Goal: Task Accomplishment & Management: Use online tool/utility

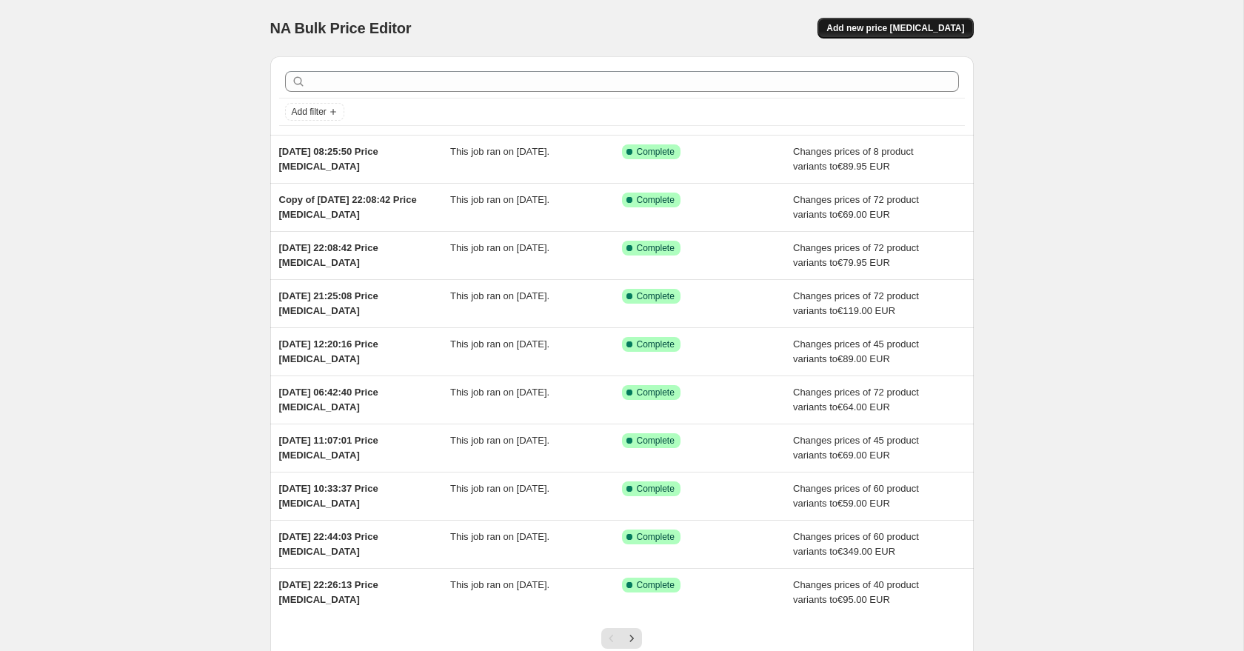
click at [868, 22] on button "Add new price [MEDICAL_DATA]" at bounding box center [894, 28] width 155 height 21
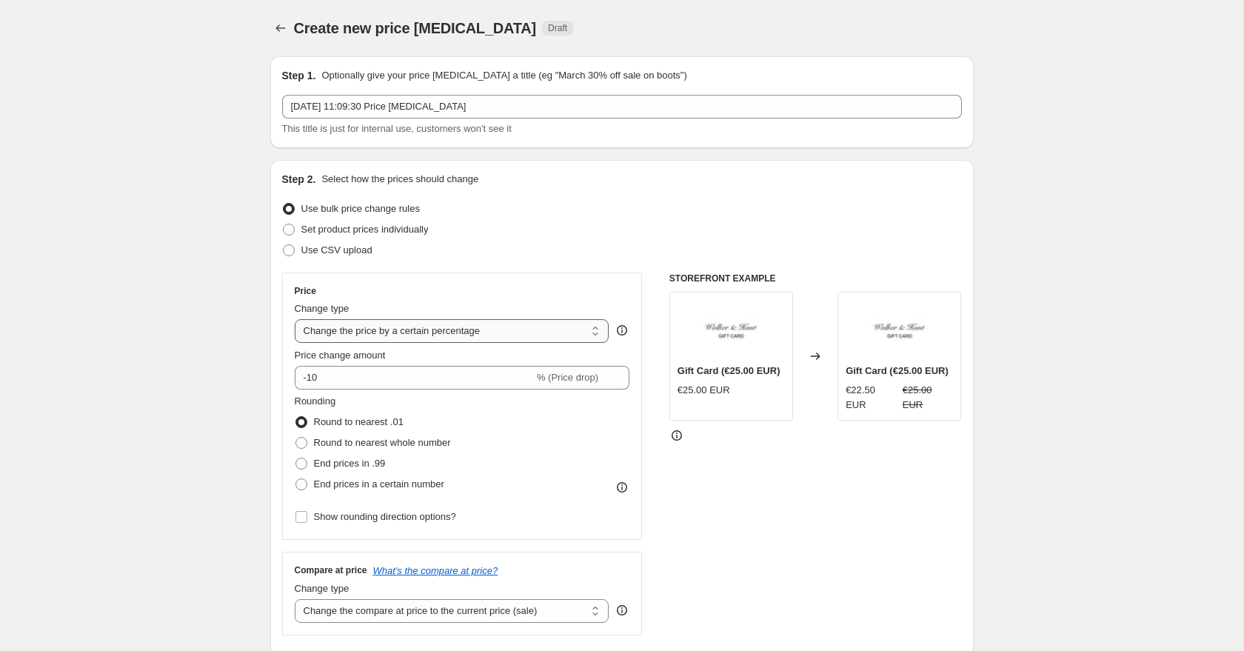
click at [372, 325] on select "Change the price to a certain amount Change the price by a certain amount Chang…" at bounding box center [452, 331] width 315 height 24
select select "to"
click at [295, 319] on select "Change the price to a certain amount Change the price by a certain amount Chang…" at bounding box center [452, 331] width 315 height 24
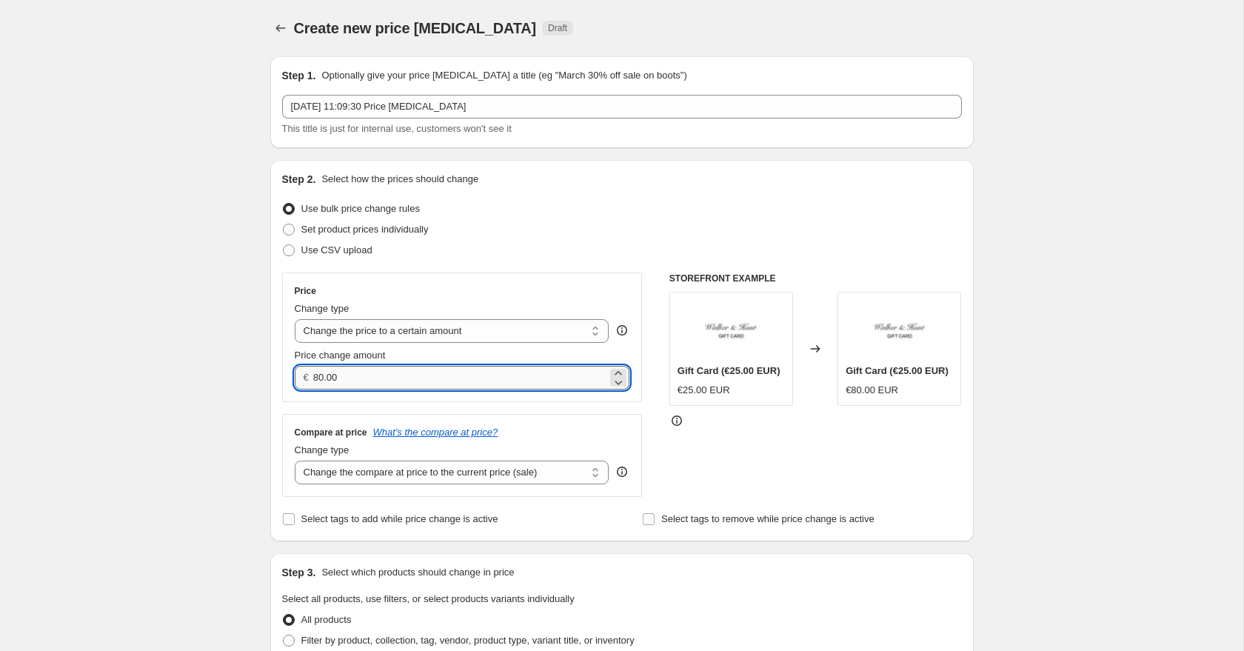
drag, startPoint x: 372, startPoint y: 379, endPoint x: 319, endPoint y: 376, distance: 53.4
click at [320, 376] on input "80.00" at bounding box center [460, 378] width 294 height 24
type input "8"
type input "89.00"
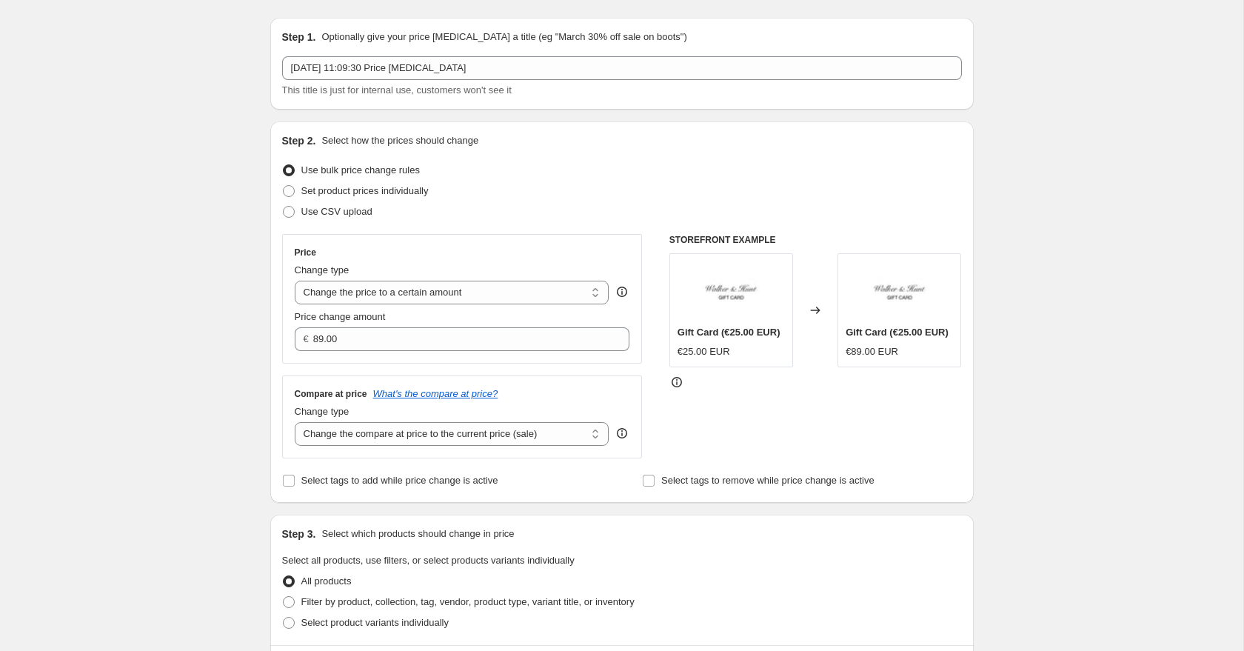
scroll to position [43, 0]
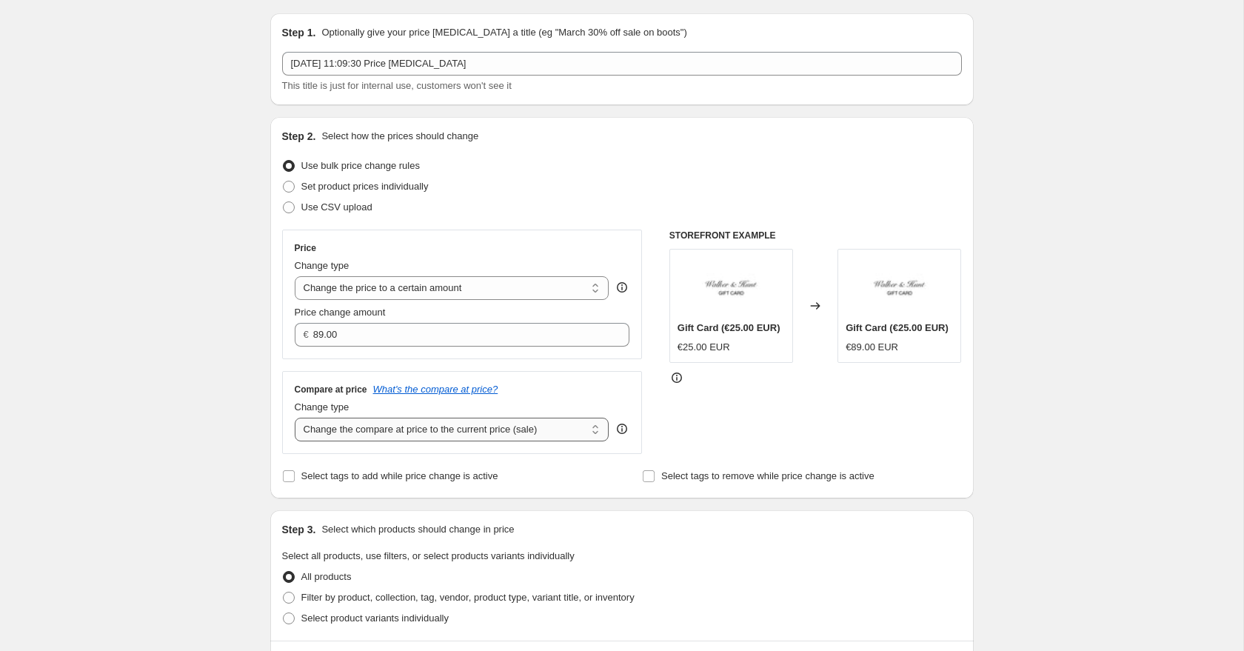
click at [346, 432] on select "Change the compare at price to the current price (sale) Change the compare at p…" at bounding box center [452, 429] width 315 height 24
click at [295, 417] on select "Change the compare at price to the current price (sale) Change the compare at p…" at bounding box center [452, 429] width 315 height 24
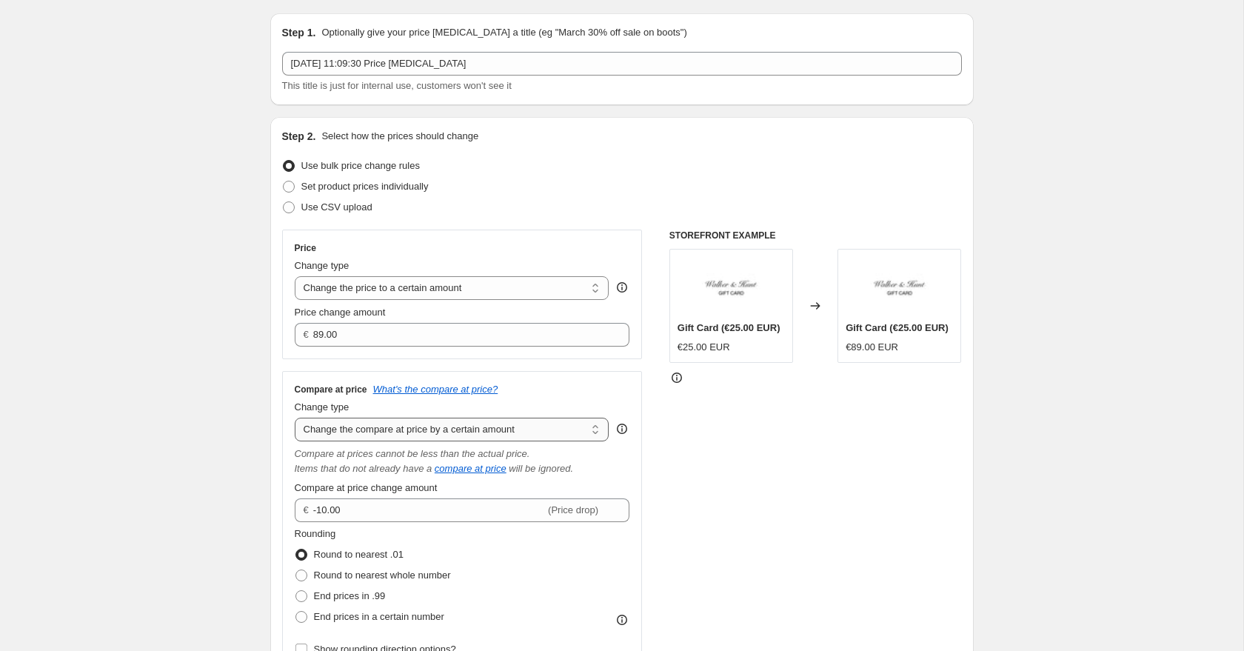
click at [354, 425] on select "Change the compare at price to the current price (sale) Change the compare at p…" at bounding box center [452, 429] width 315 height 24
select select "to"
click at [295, 417] on select "Change the compare at price to the current price (sale) Change the compare at p…" at bounding box center [452, 429] width 315 height 24
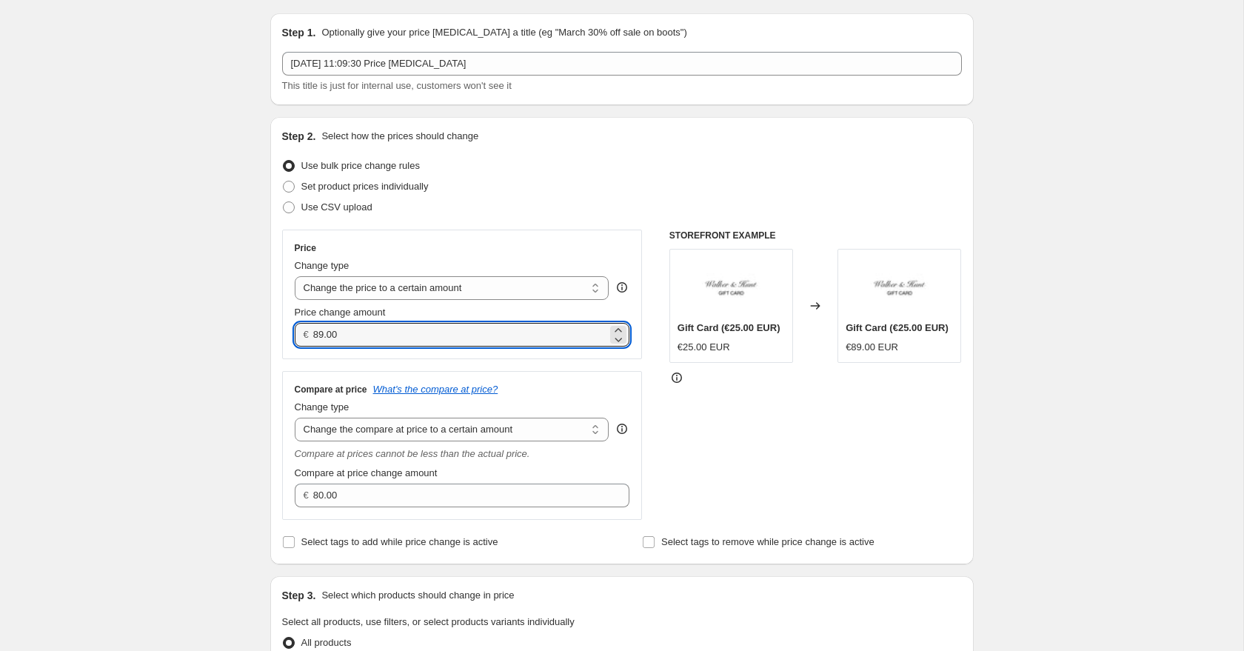
drag, startPoint x: 348, startPoint y: 338, endPoint x: 293, endPoint y: 333, distance: 55.0
click at [295, 333] on div "€ 89.00" at bounding box center [462, 335] width 335 height 24
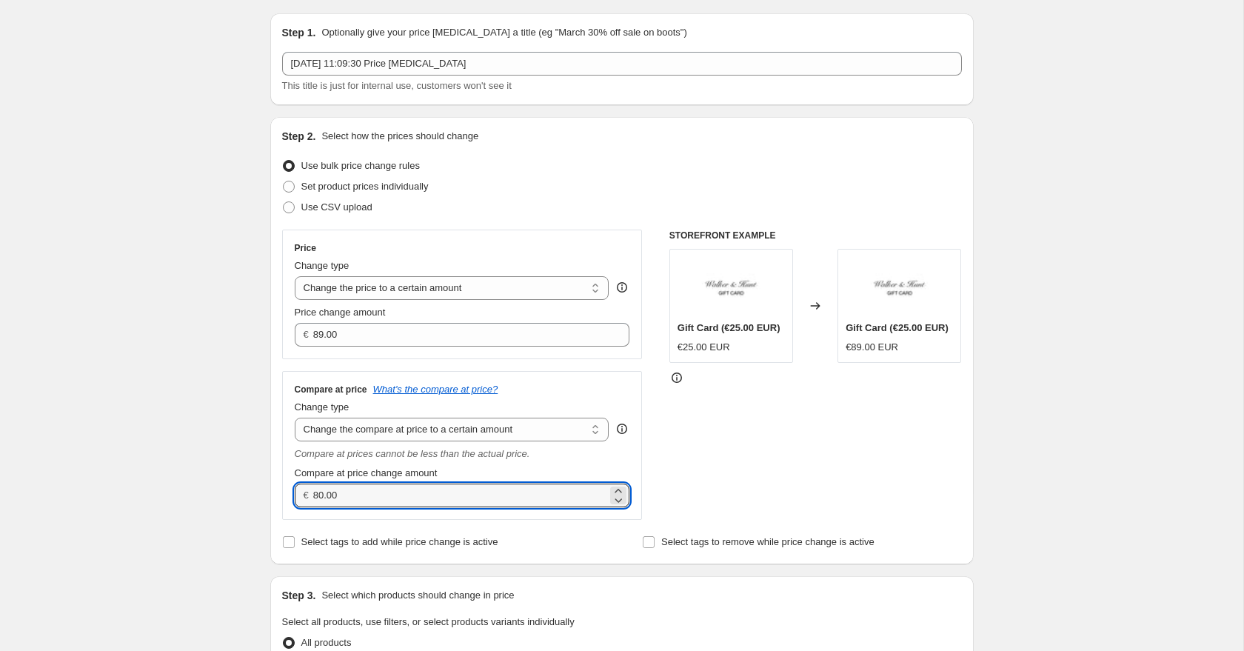
drag, startPoint x: 362, startPoint y: 489, endPoint x: 289, endPoint y: 489, distance: 72.5
click at [289, 489] on div "Compare at price What's the compare at price? Change type Change the compare at…" at bounding box center [462, 445] width 360 height 149
paste input "9"
type input "89.00"
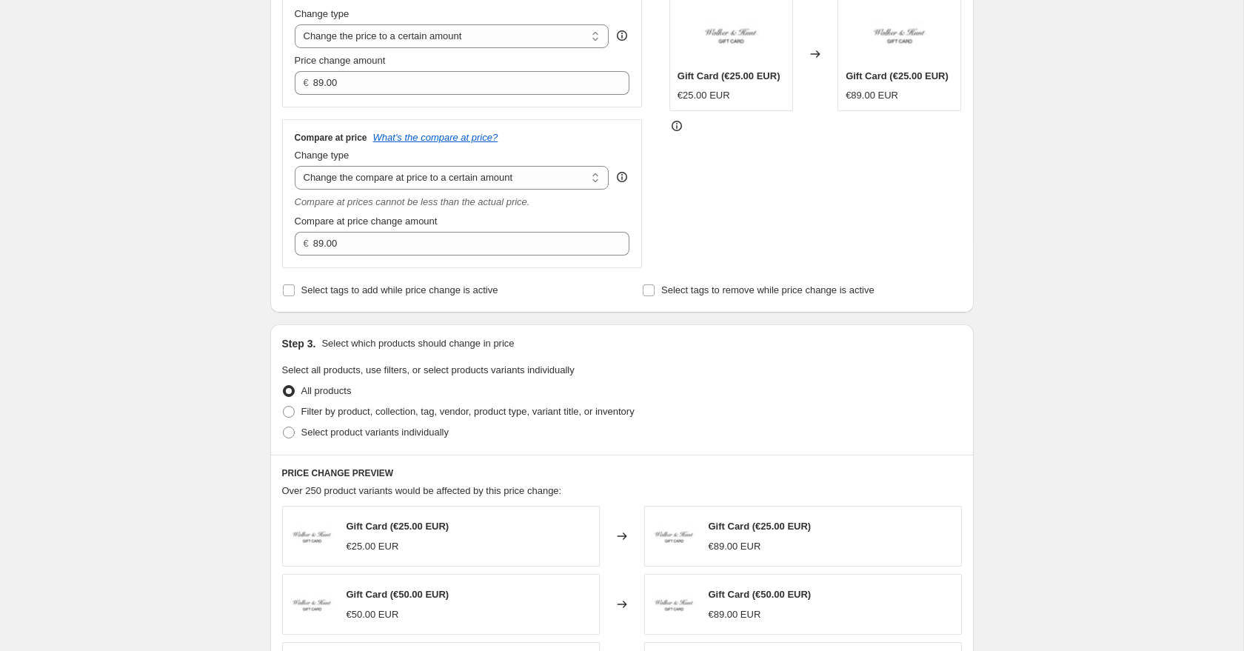
scroll to position [307, 0]
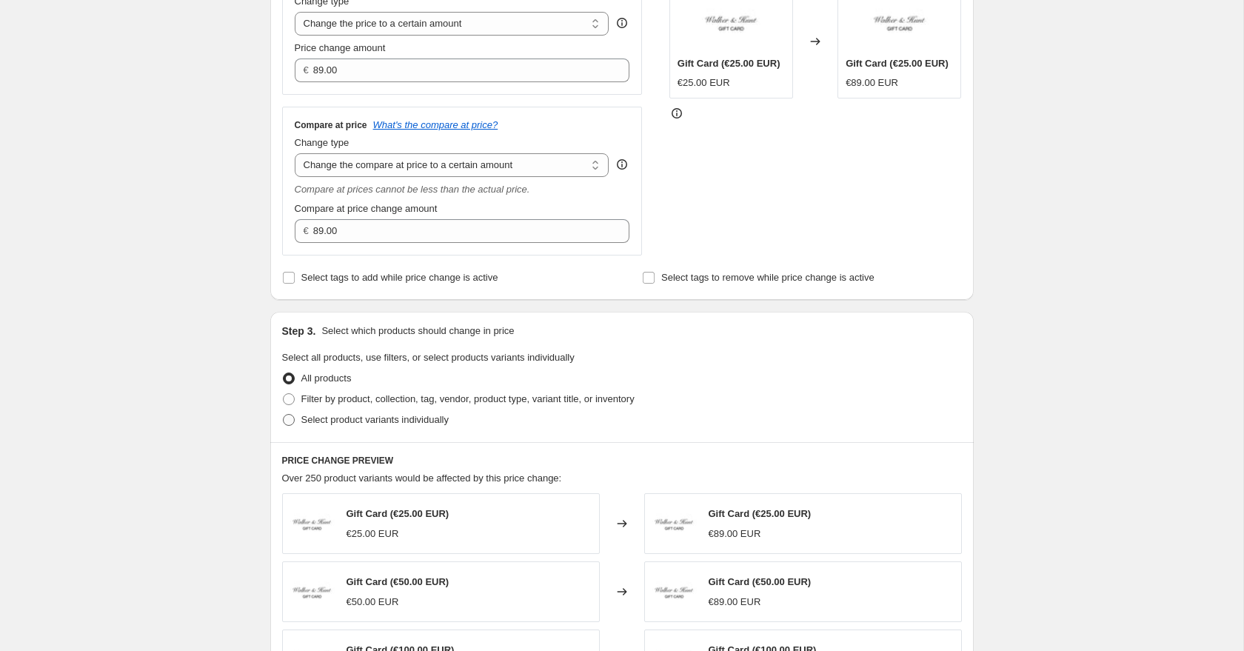
click at [287, 423] on span at bounding box center [289, 420] width 12 height 12
click at [284, 415] on input "Select product variants individually" at bounding box center [283, 414] width 1 height 1
radio input "true"
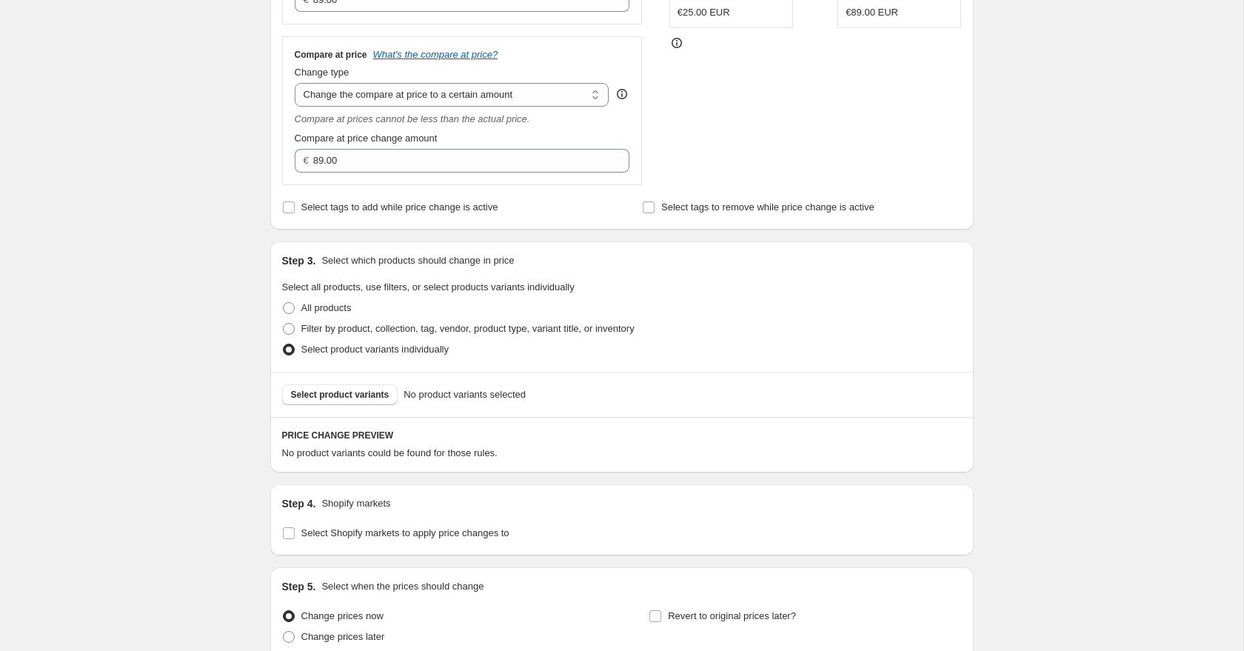
scroll to position [401, 0]
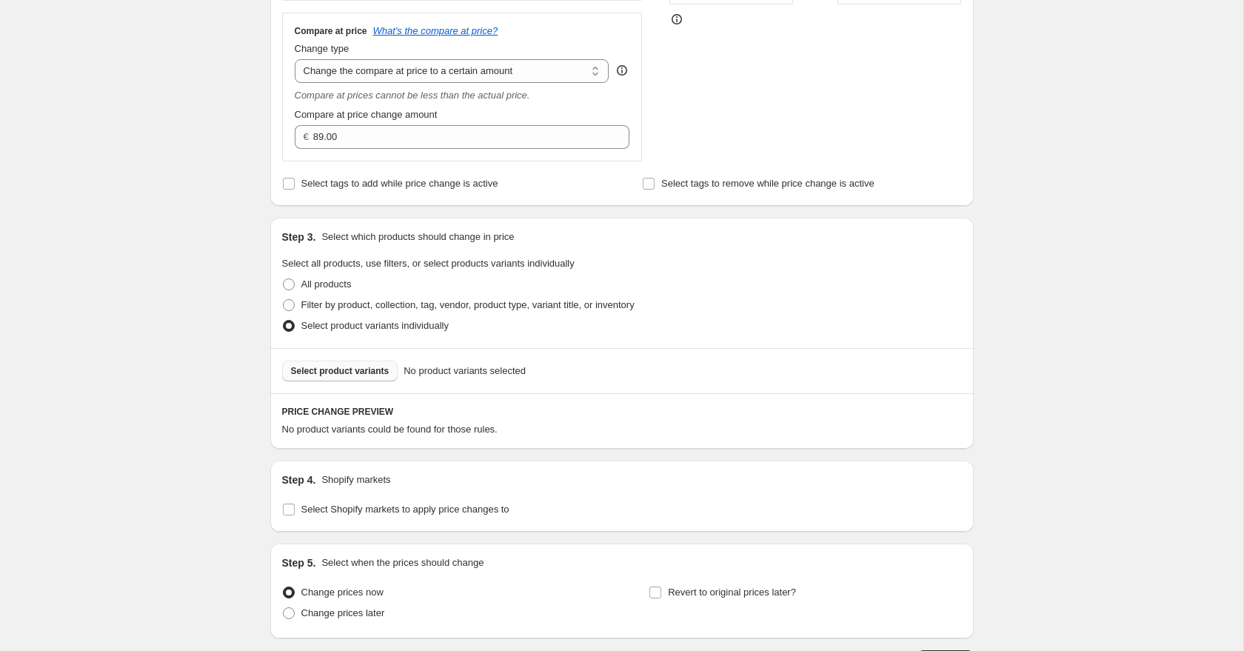
click at [307, 379] on button "Select product variants" at bounding box center [340, 370] width 116 height 21
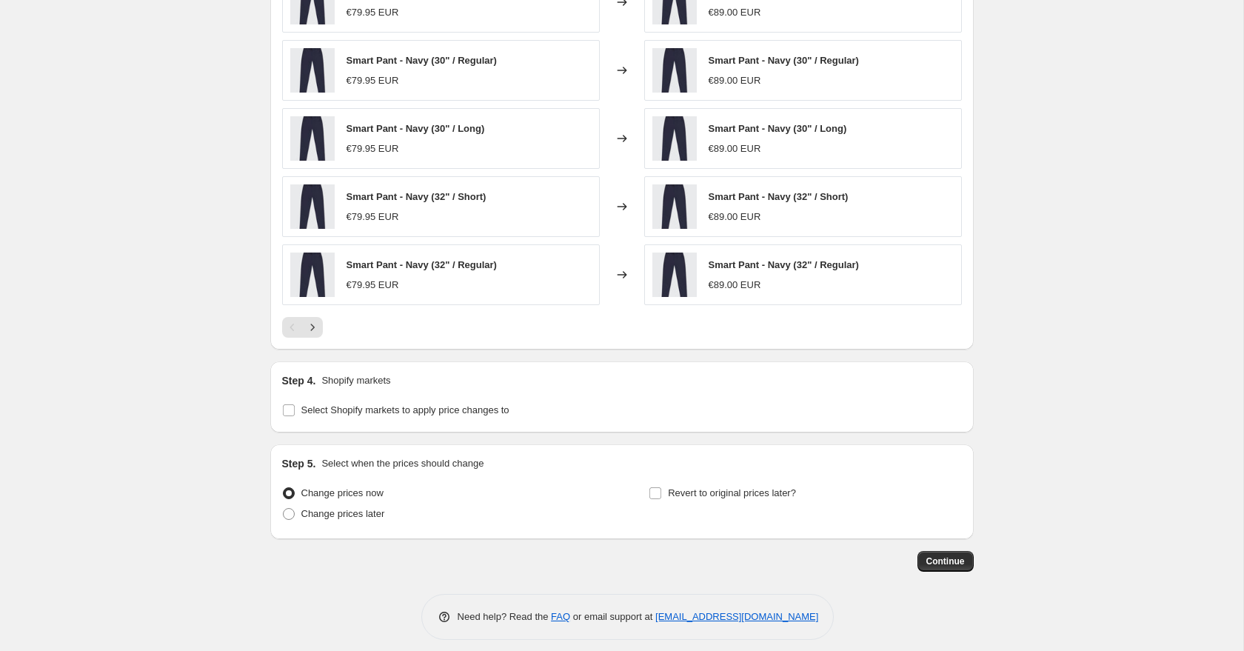
scroll to position [885, 0]
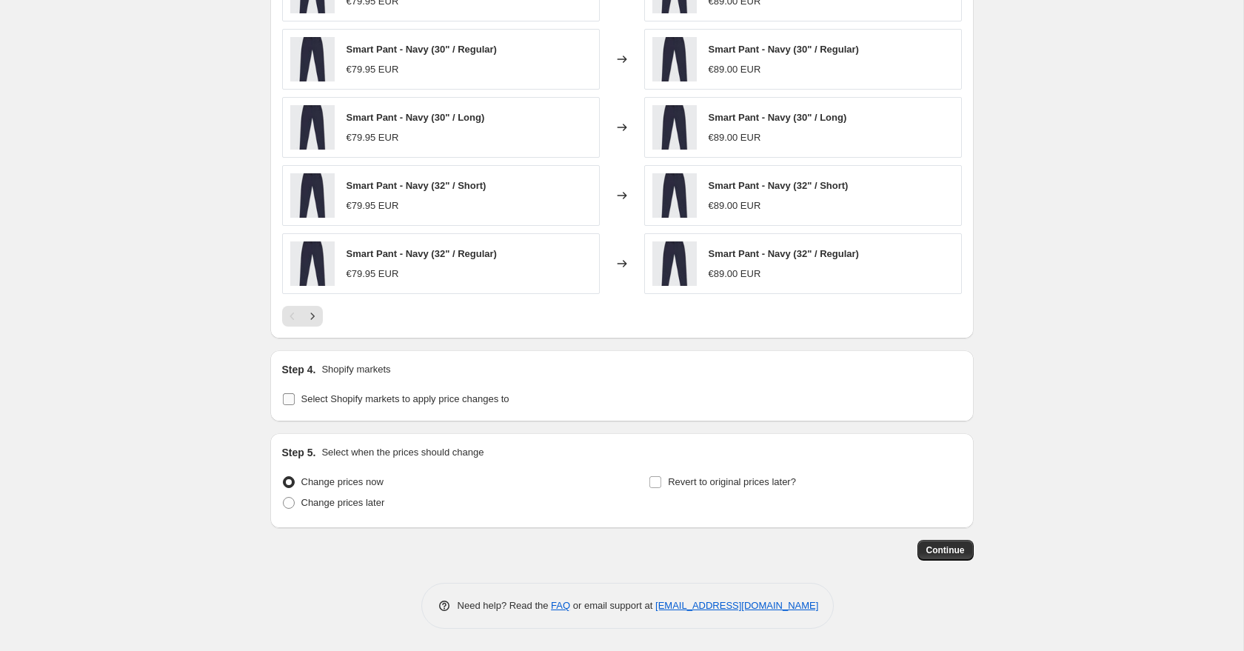
click at [293, 403] on input "Select Shopify markets to apply price changes to" at bounding box center [289, 399] width 12 height 12
checkbox input "true"
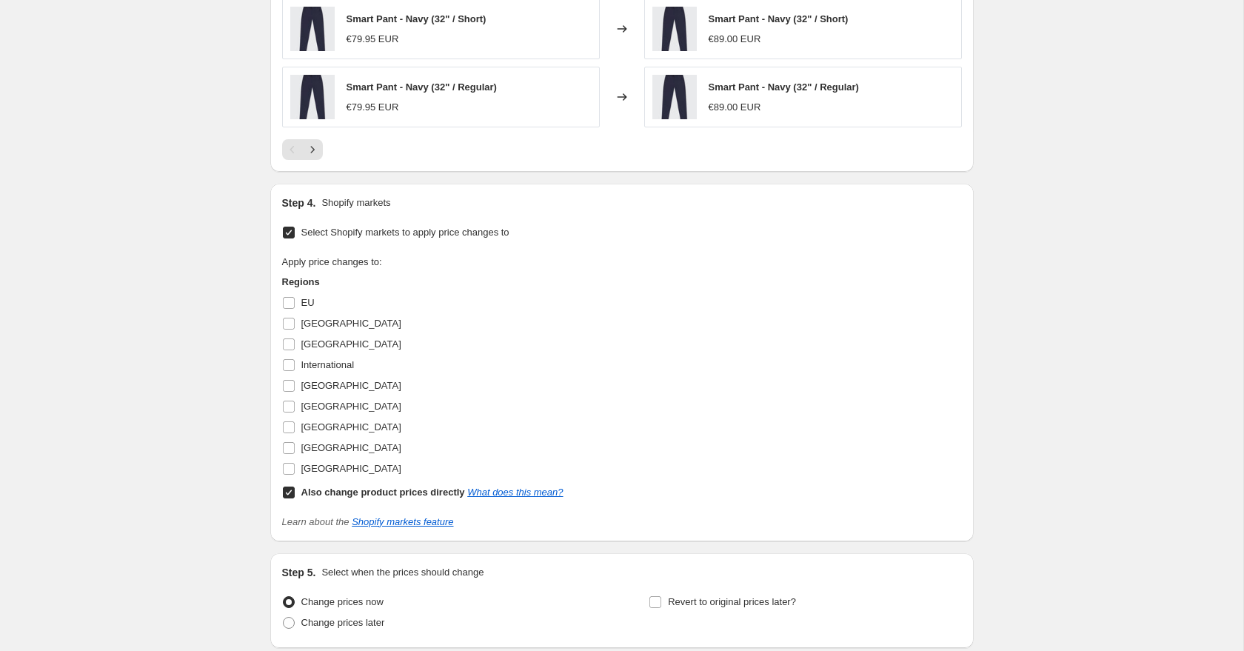
scroll to position [1137, 0]
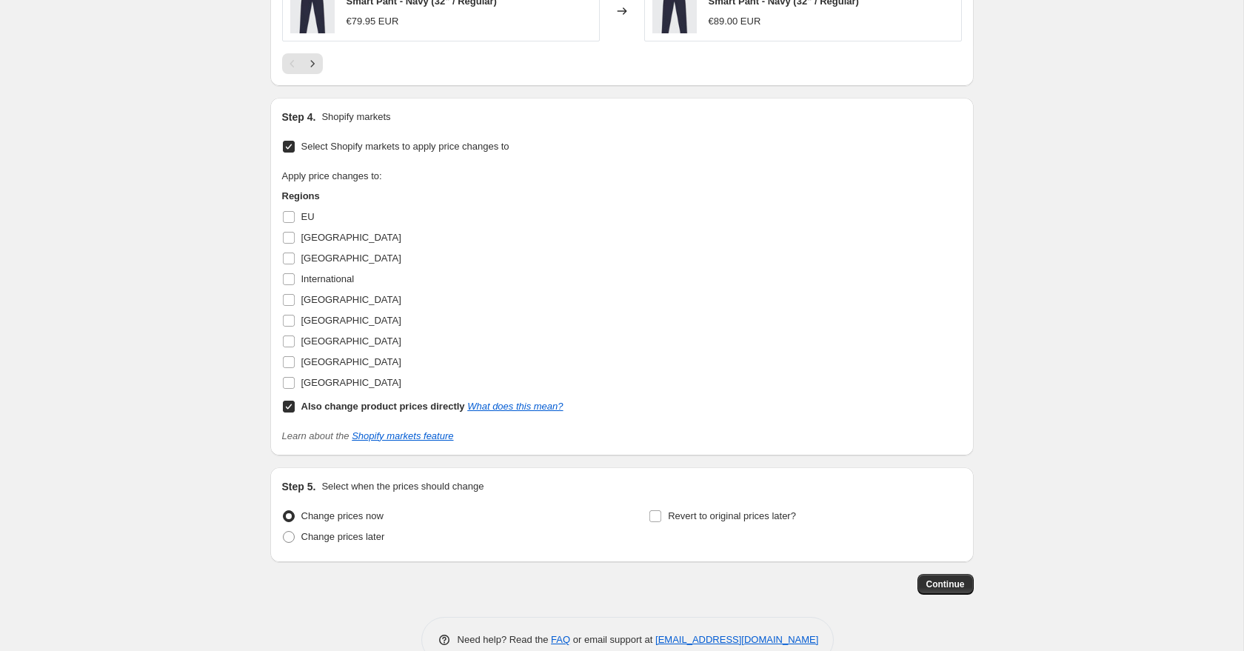
click at [289, 406] on input "Also change product prices directly What does this mean?" at bounding box center [289, 406] width 12 height 12
checkbox input "false"
click at [291, 220] on input "EU" at bounding box center [289, 217] width 12 height 12
checkbox input "true"
click at [290, 297] on input "[GEOGRAPHIC_DATA]" at bounding box center [289, 300] width 12 height 12
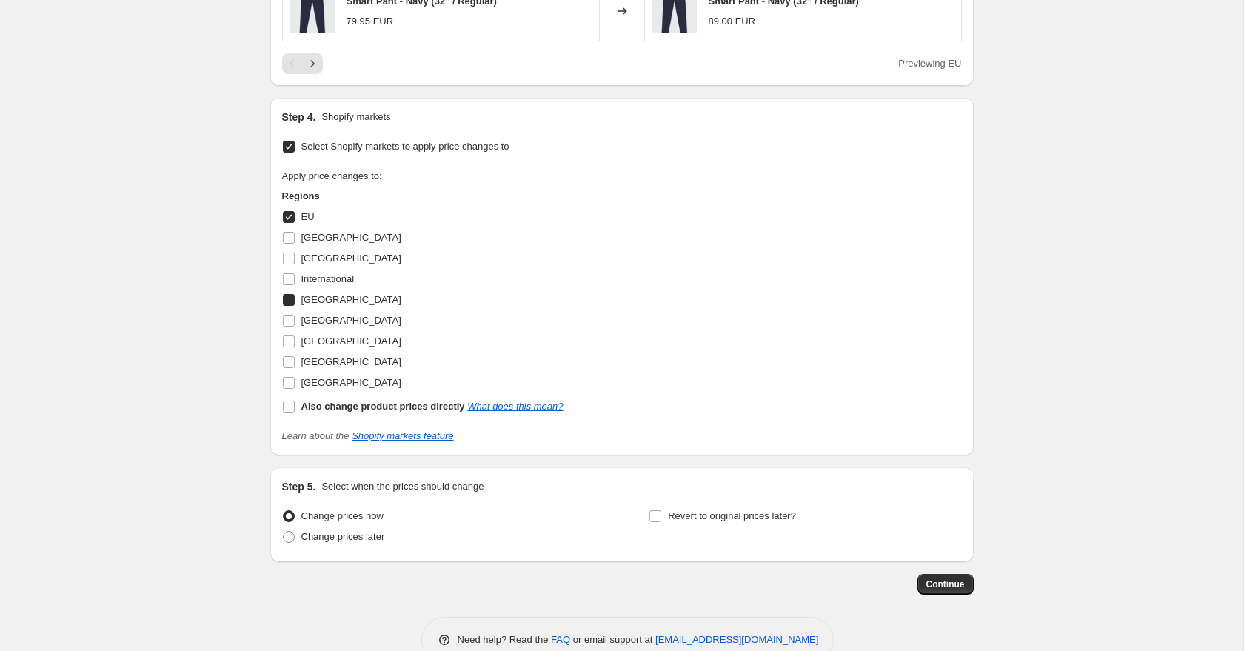
checkbox input "true"
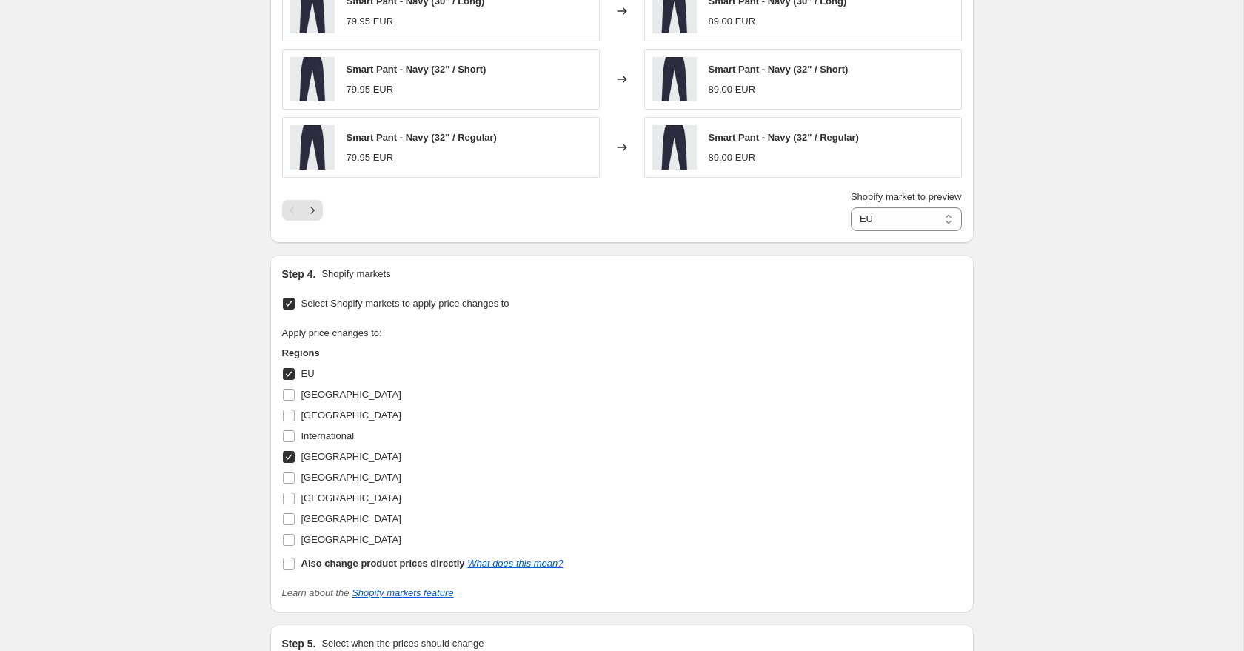
scroll to position [1003, 0]
click at [891, 212] on select "EU [GEOGRAPHIC_DATA]" at bounding box center [906, 217] width 111 height 24
select select "20611170"
click at [851, 205] on select "EU [GEOGRAPHIC_DATA]" at bounding box center [906, 217] width 111 height 24
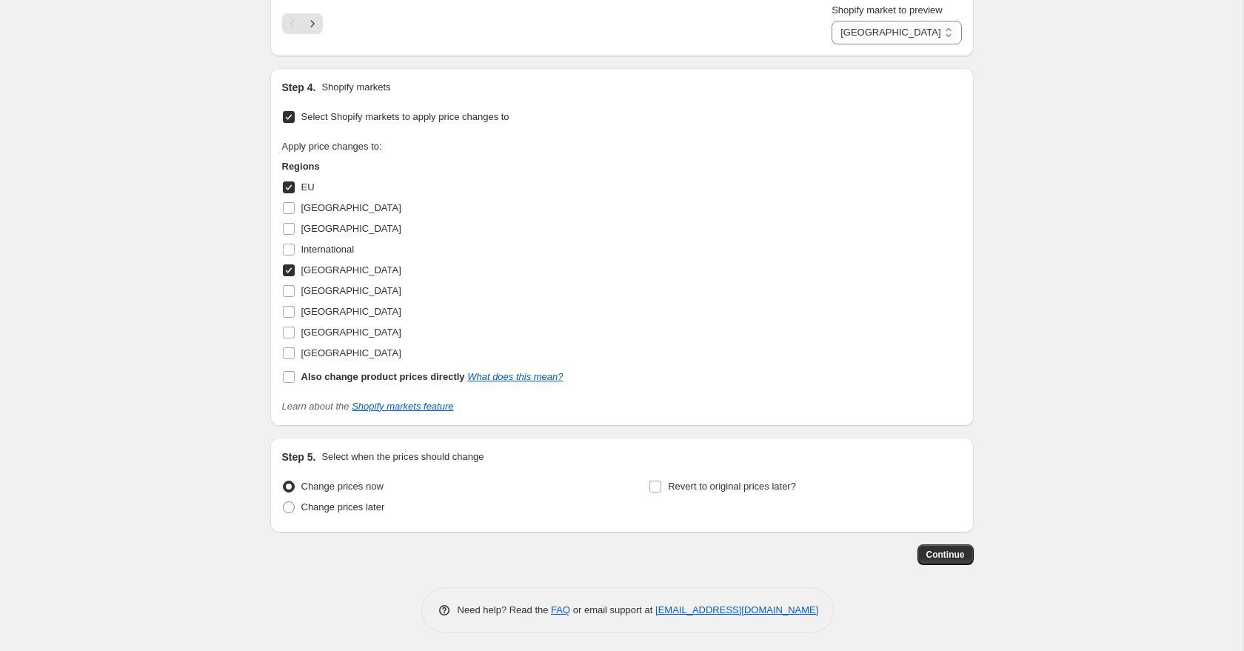
scroll to position [1192, 0]
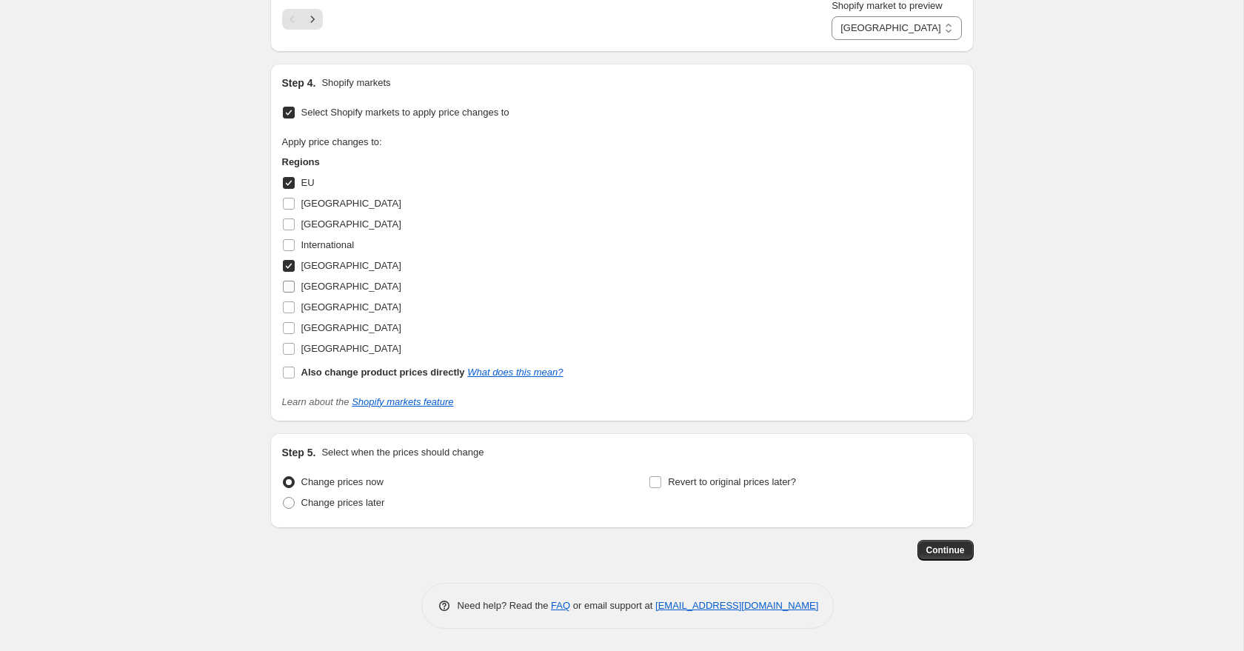
click at [289, 285] on input "[GEOGRAPHIC_DATA]" at bounding box center [289, 287] width 12 height 12
checkbox input "true"
click at [951, 548] on span "Continue" at bounding box center [945, 550] width 38 height 12
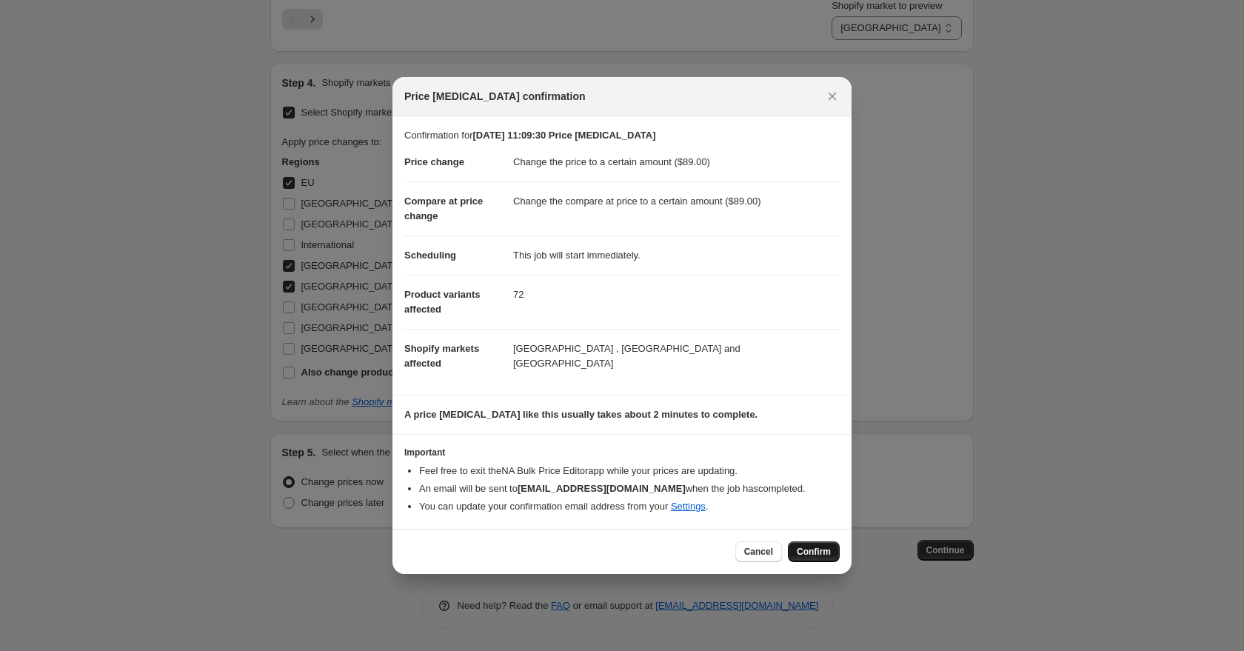
click at [816, 557] on span "Confirm" at bounding box center [813, 552] width 34 height 12
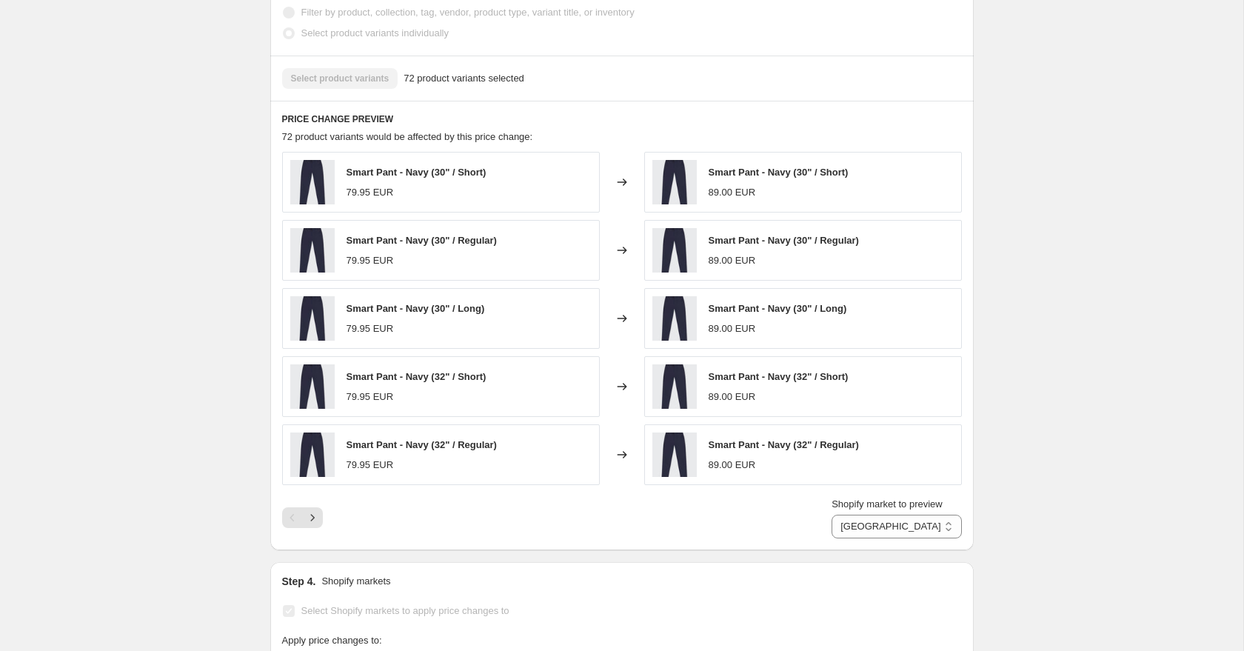
scroll to position [799, 0]
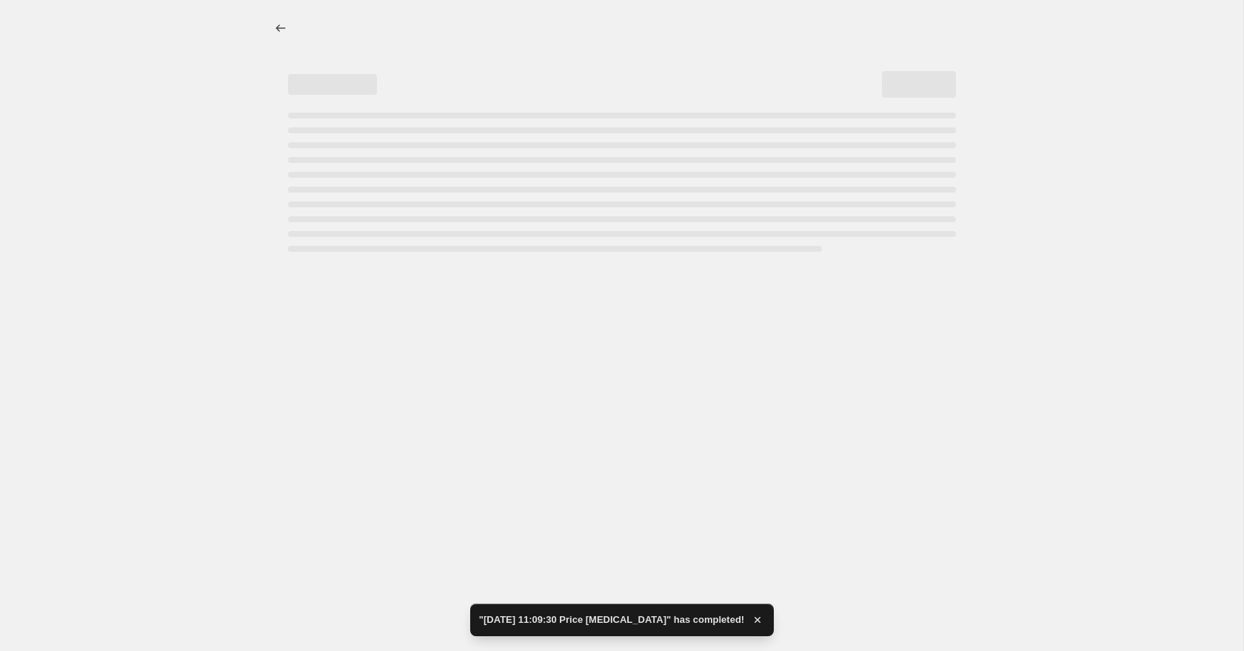
select select "to"
select select "20611170"
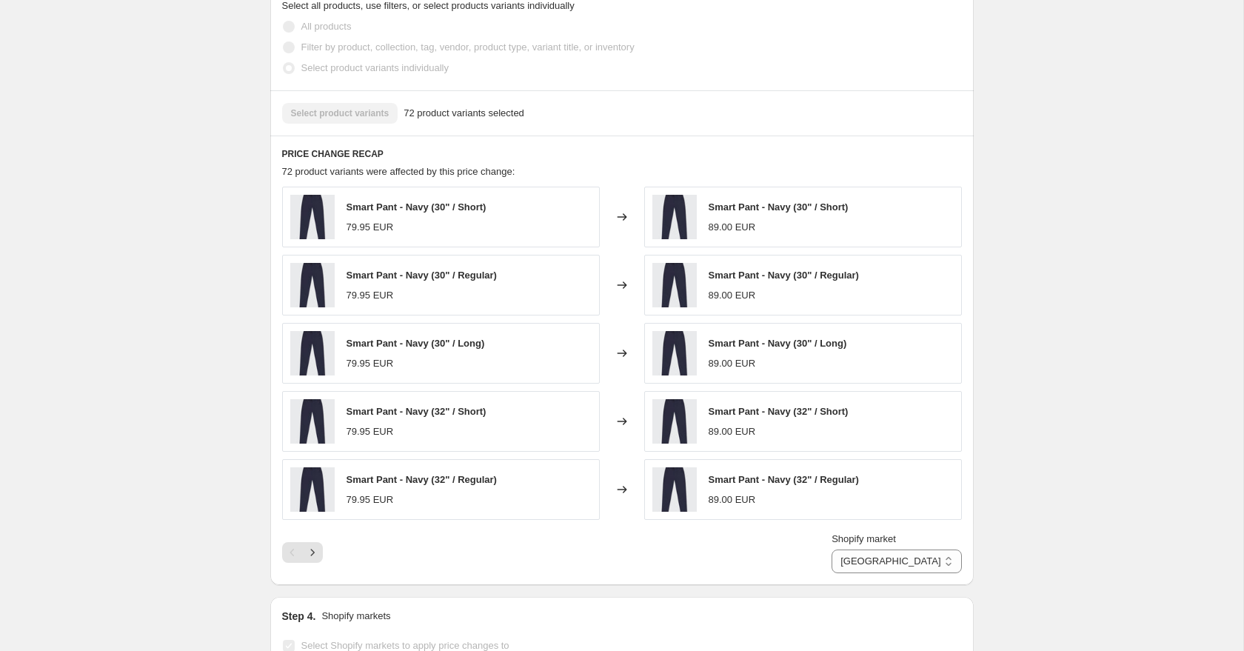
scroll to position [0, 0]
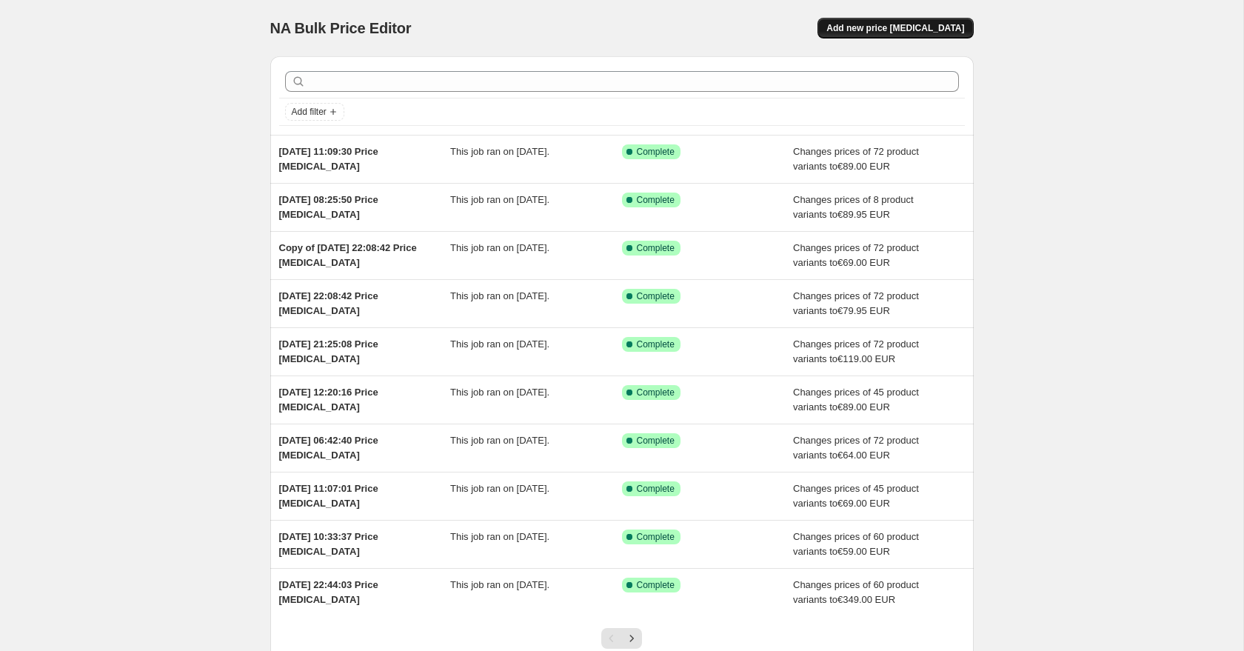
click at [893, 35] on button "Add new price [MEDICAL_DATA]" at bounding box center [894, 28] width 155 height 21
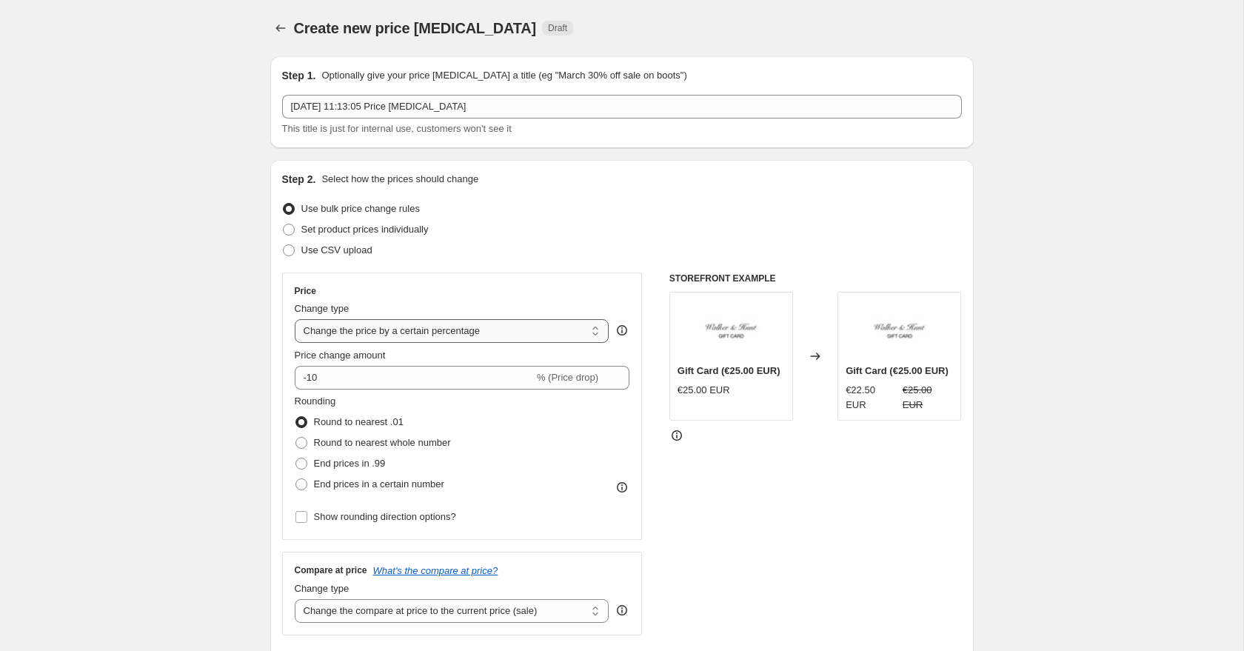
click at [404, 335] on select "Change the price to a certain amount Change the price by a certain amount Chang…" at bounding box center [452, 331] width 315 height 24
select select "to"
click at [295, 319] on select "Change the price to a certain amount Change the price by a certain amount Chang…" at bounding box center [452, 331] width 315 height 24
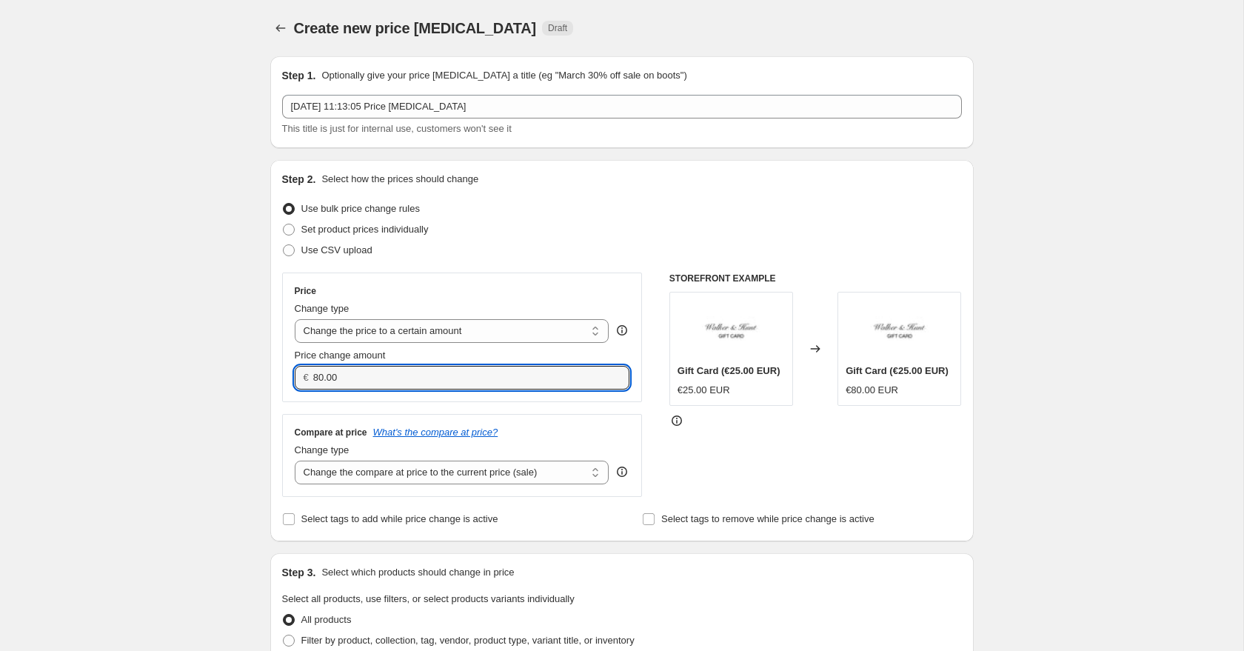
drag, startPoint x: 351, startPoint y: 383, endPoint x: 276, endPoint y: 369, distance: 76.1
click at [278, 369] on div "Step 2. Select how the prices should change Use bulk price change rules Set pro…" at bounding box center [621, 350] width 703 height 381
type input "79.00"
click at [339, 460] on select "Change the compare at price to the current price (sale) Change the compare at p…" at bounding box center [452, 472] width 315 height 24
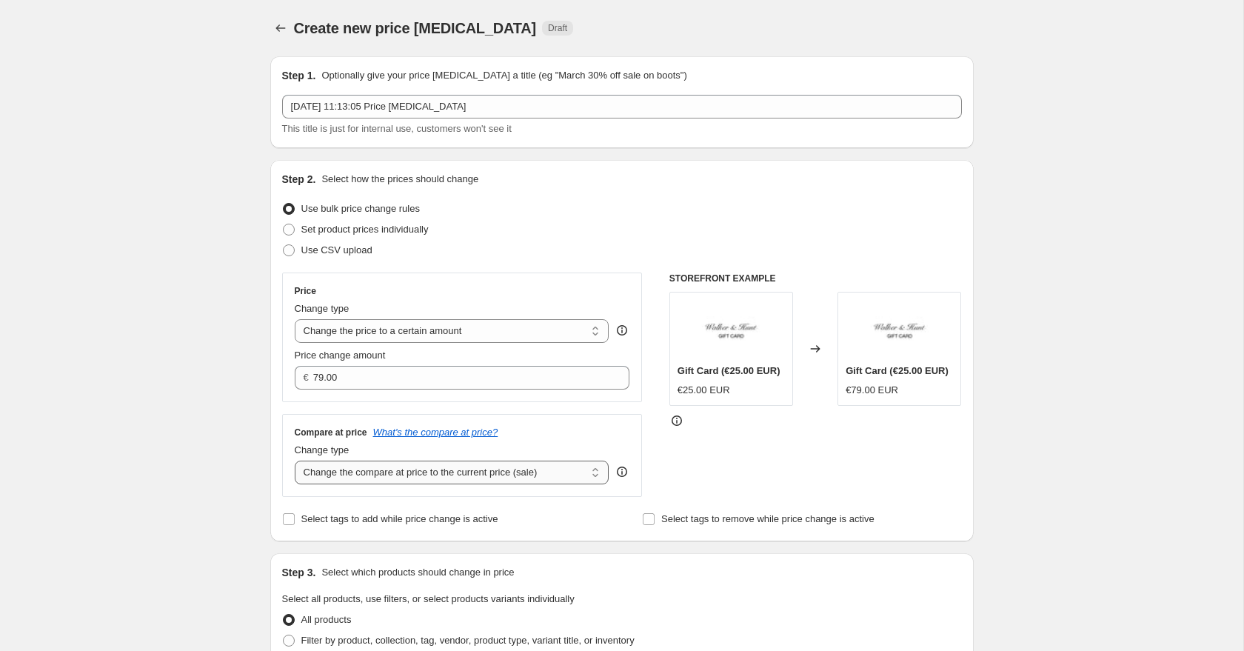
select select "to"
click at [295, 460] on select "Change the compare at price to the current price (sale) Change the compare at p…" at bounding box center [452, 472] width 315 height 24
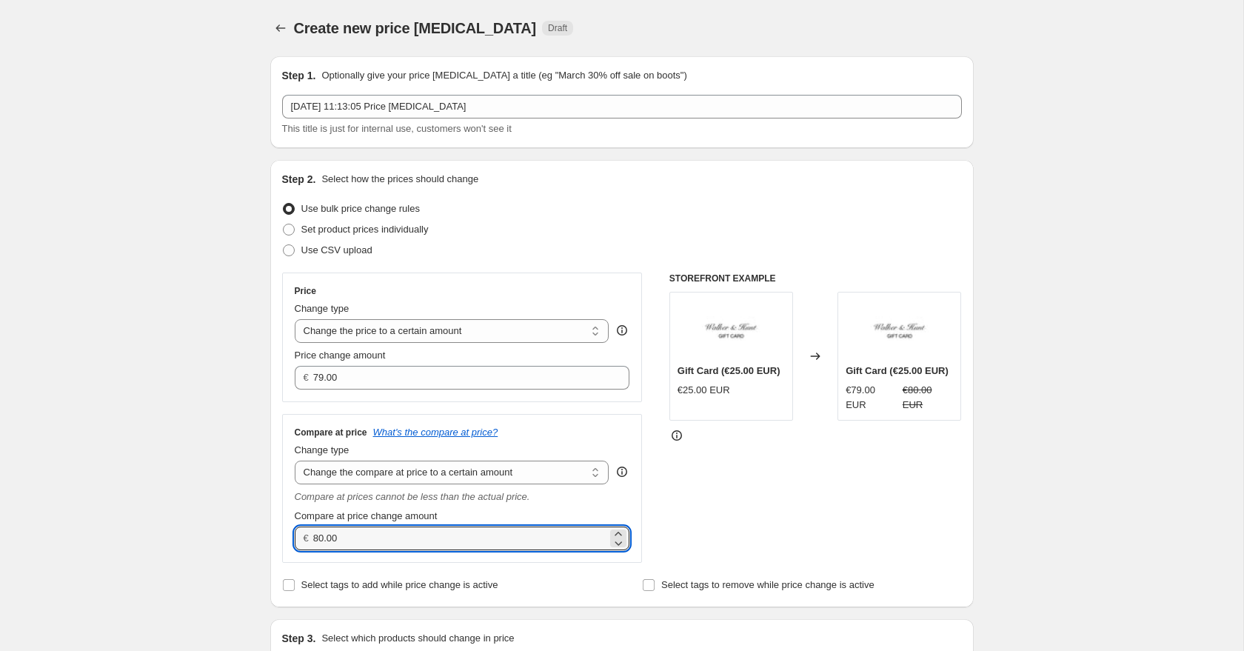
drag, startPoint x: 355, startPoint y: 545, endPoint x: 276, endPoint y: 532, distance: 80.2
click at [282, 534] on div "Compare at price What's the compare at price? Change type Change the compare at…" at bounding box center [462, 488] width 360 height 149
type input "79.00"
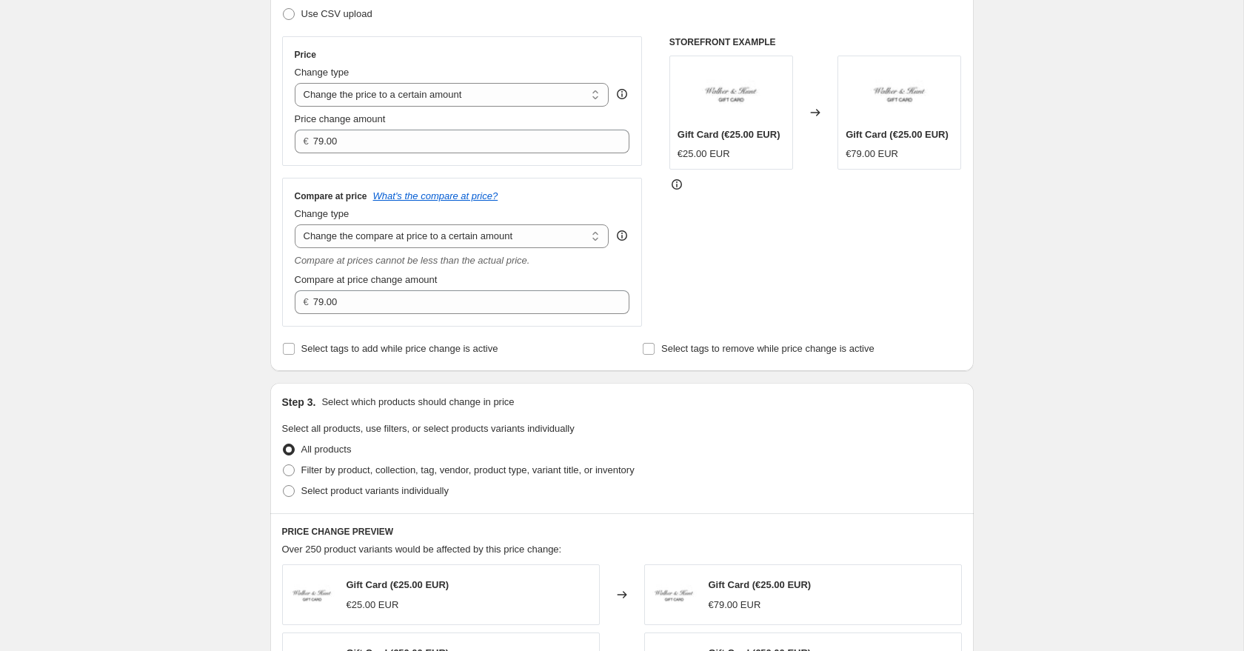
scroll to position [252, 0]
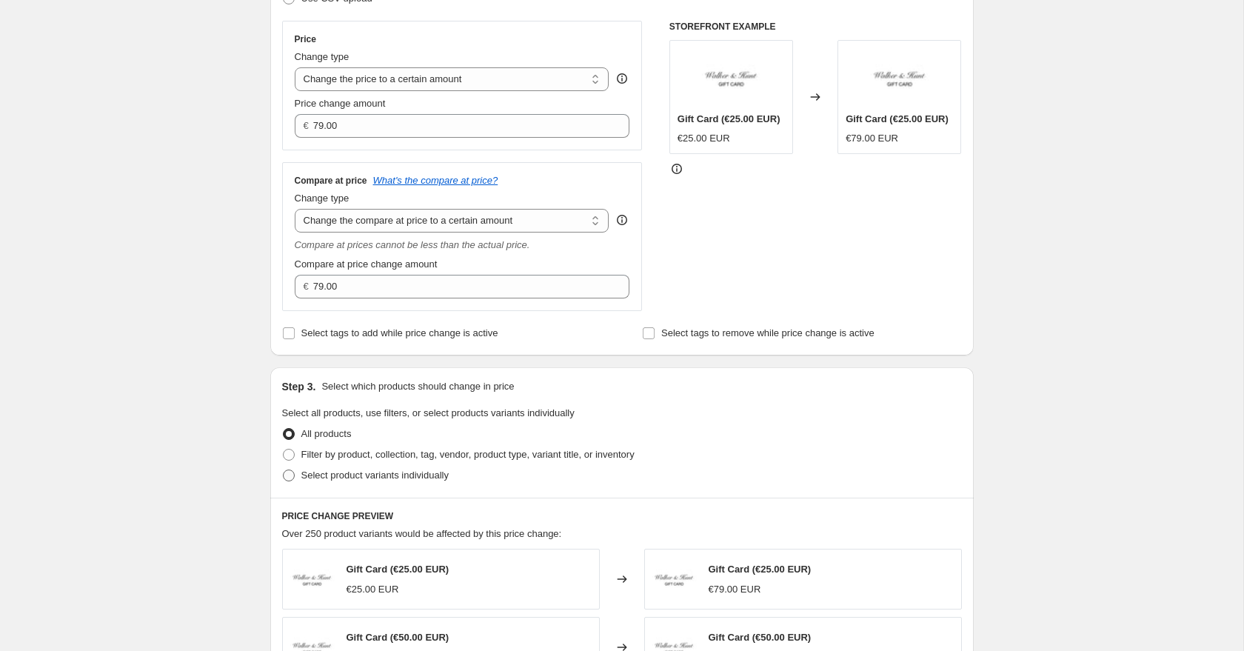
click at [287, 478] on span at bounding box center [289, 475] width 12 height 12
click at [284, 470] on input "Select product variants individually" at bounding box center [283, 469] width 1 height 1
radio input "true"
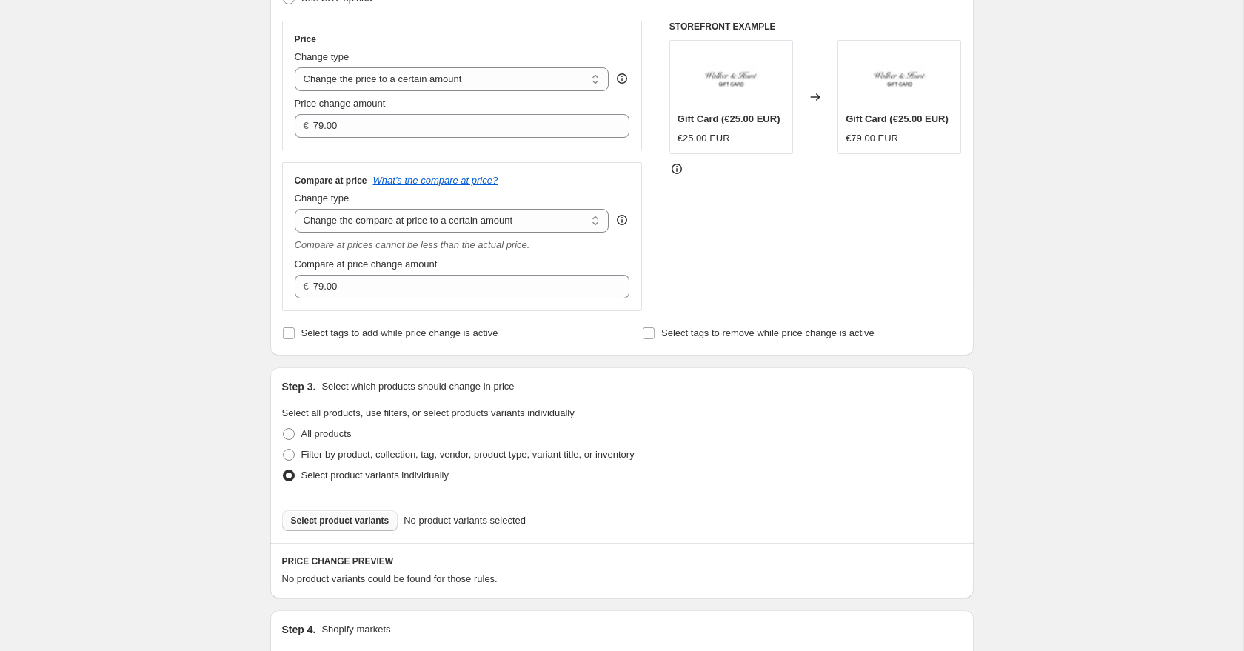
click at [355, 520] on span "Select product variants" at bounding box center [340, 520] width 98 height 12
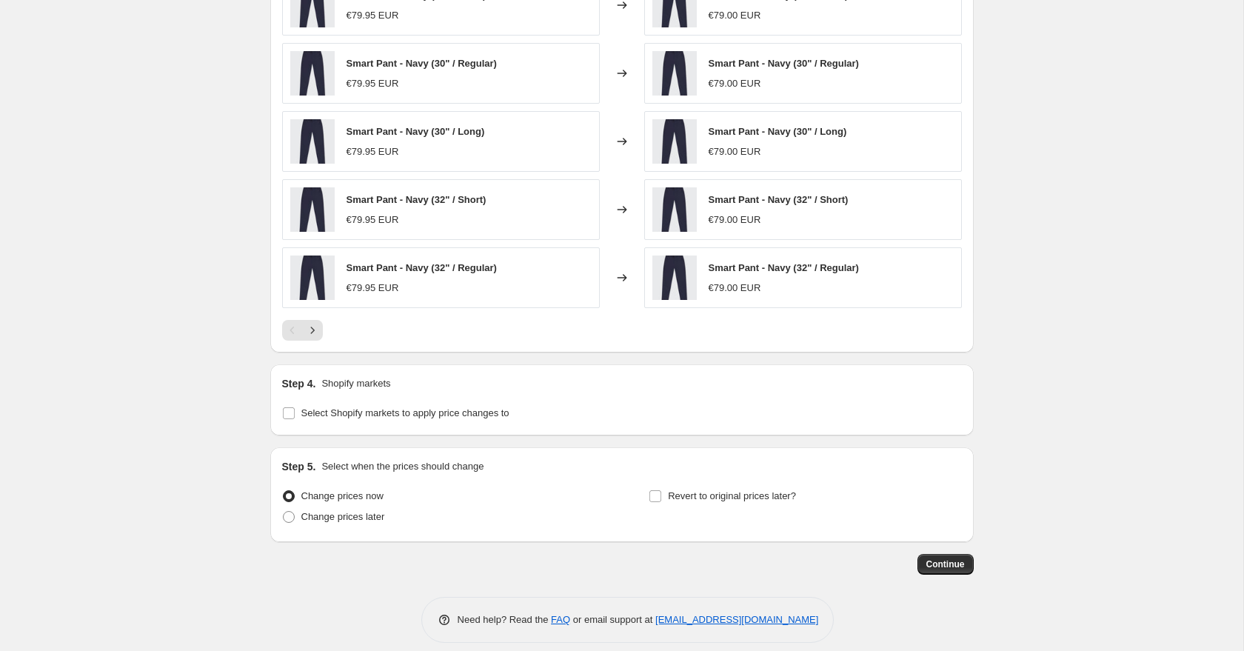
scroll to position [885, 0]
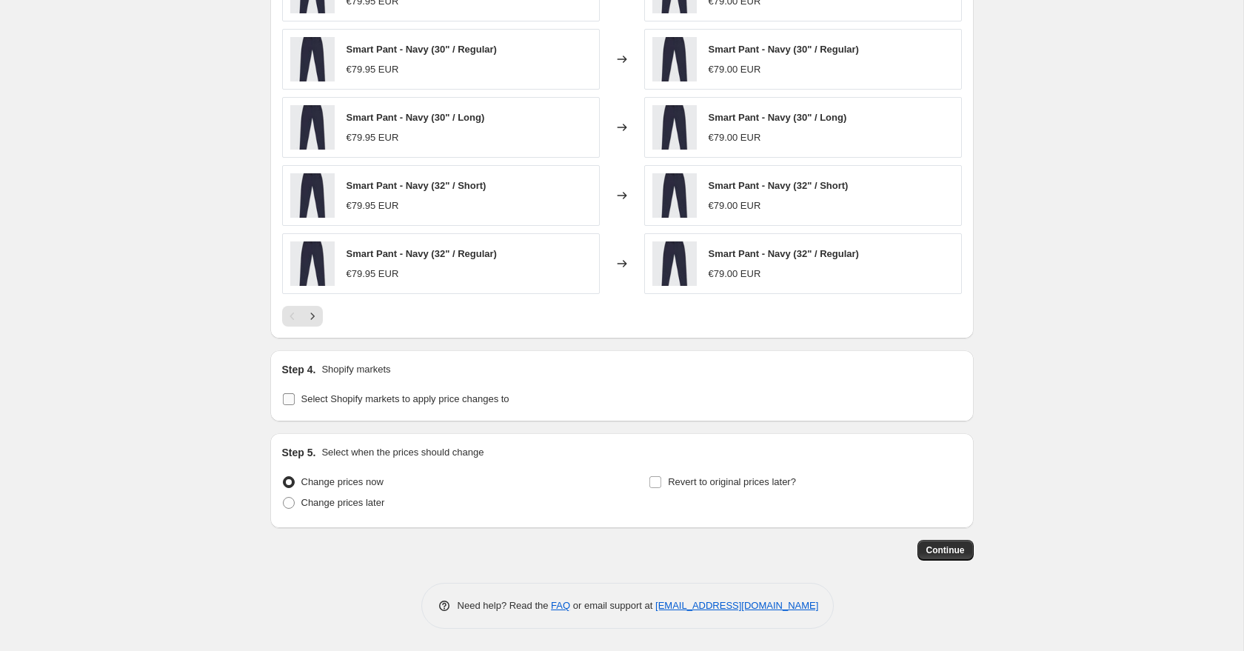
click at [291, 400] on input "Select Shopify markets to apply price changes to" at bounding box center [289, 399] width 12 height 12
checkbox input "true"
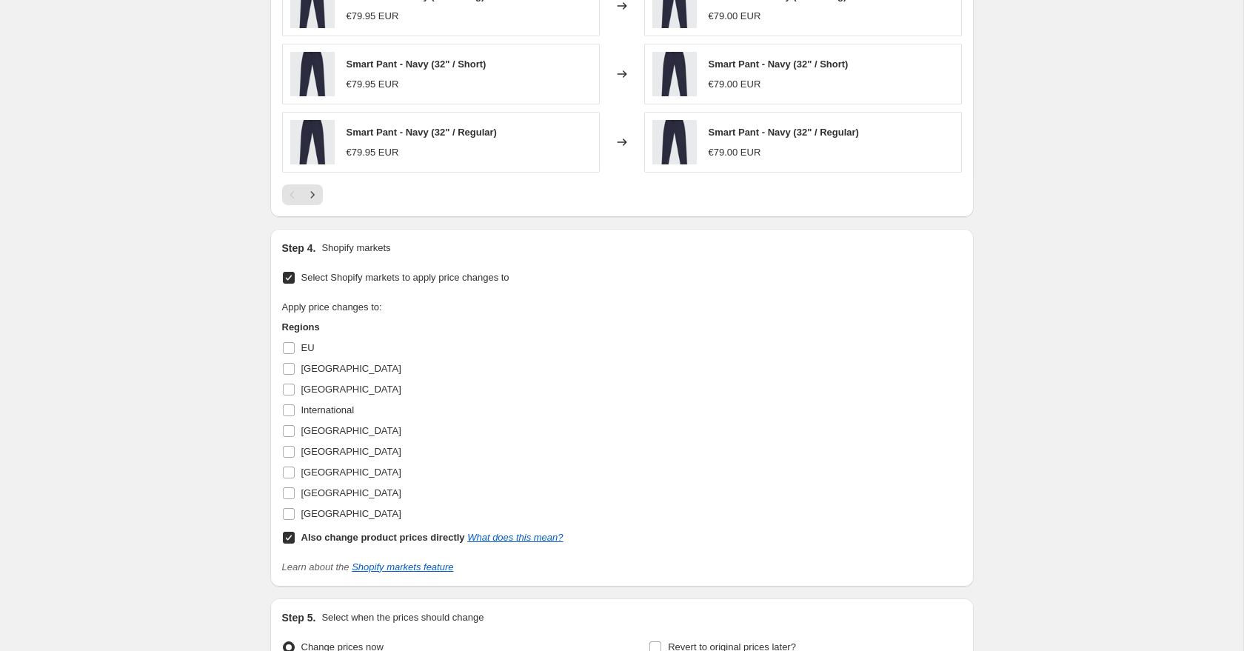
scroll to position [1101, 0]
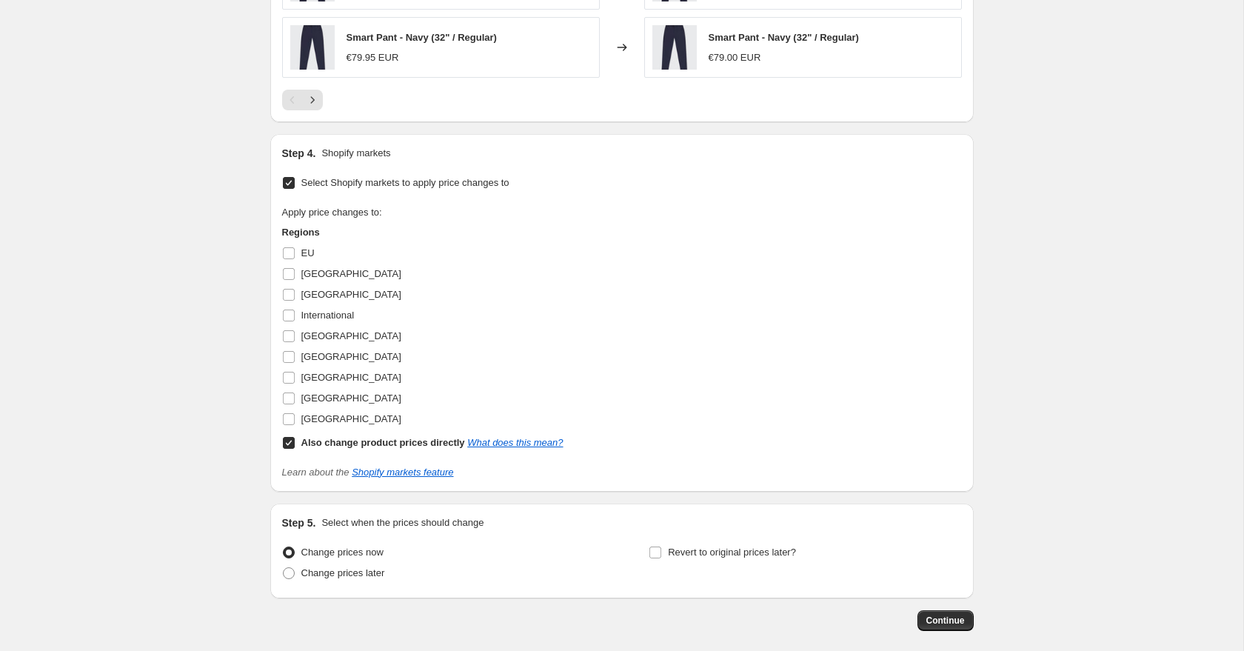
click at [286, 442] on input "Also change product prices directly What does this mean?" at bounding box center [289, 443] width 12 height 12
checkbox input "false"
click at [286, 402] on input "[GEOGRAPHIC_DATA]" at bounding box center [289, 398] width 12 height 12
checkbox input "true"
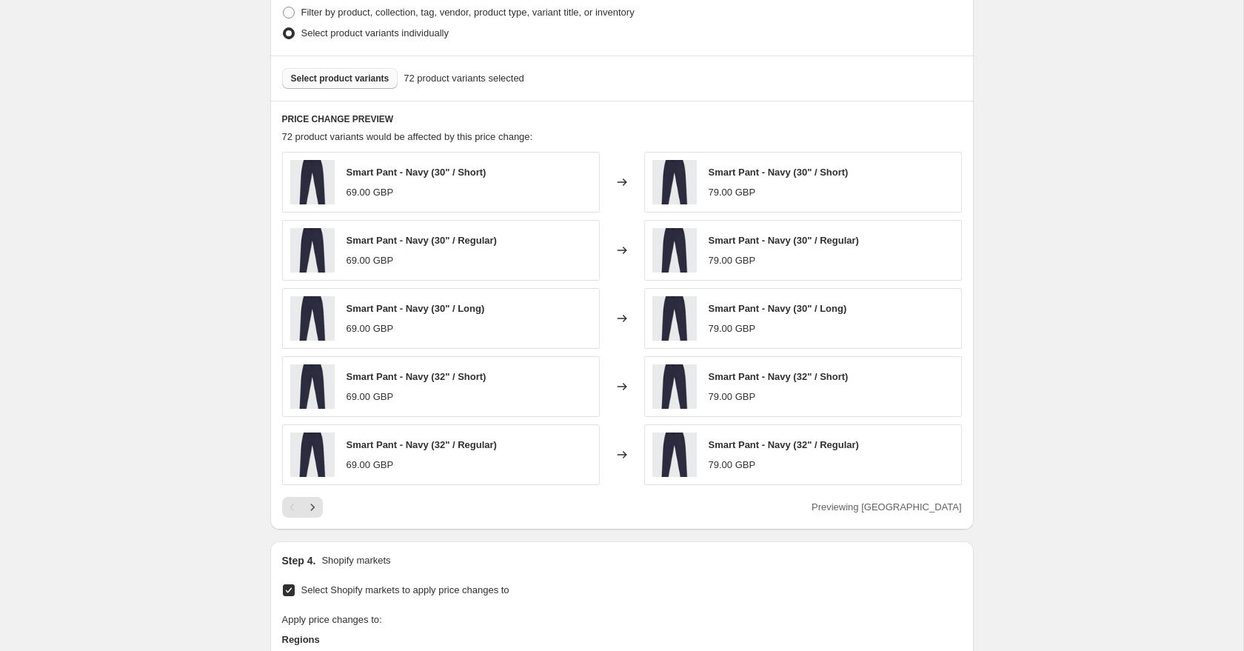
scroll to position [675, 0]
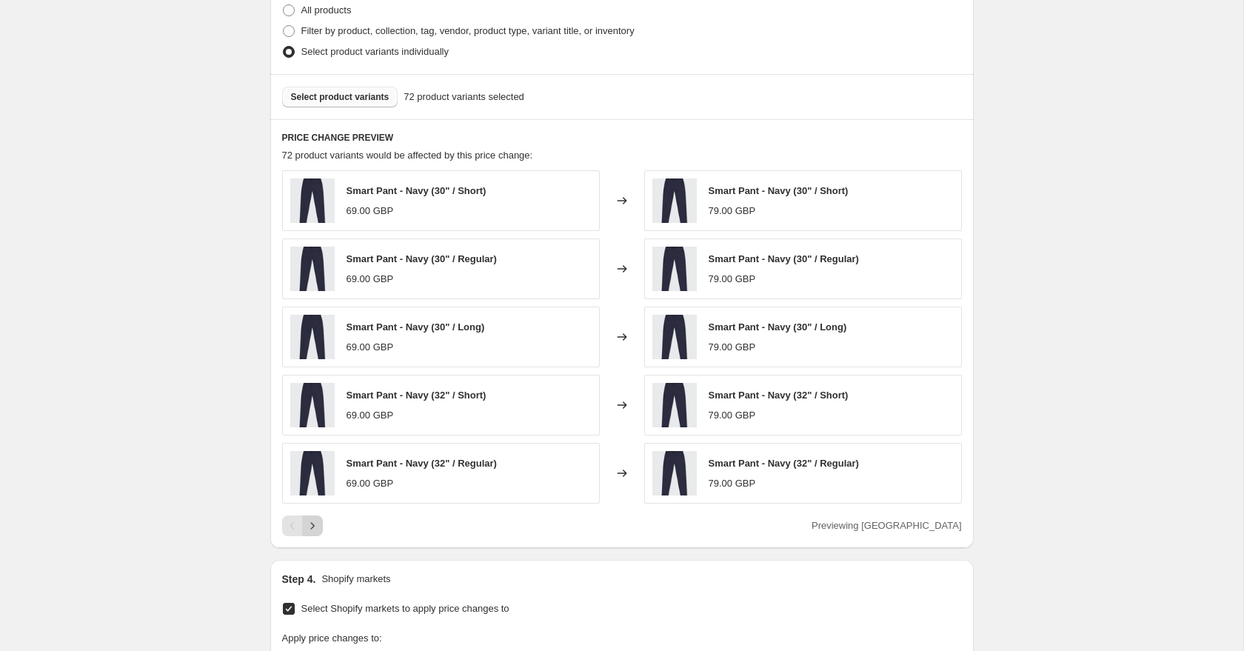
click at [314, 521] on icon "Next" at bounding box center [312, 525] width 15 height 15
click at [315, 529] on icon "Next" at bounding box center [312, 525] width 15 height 15
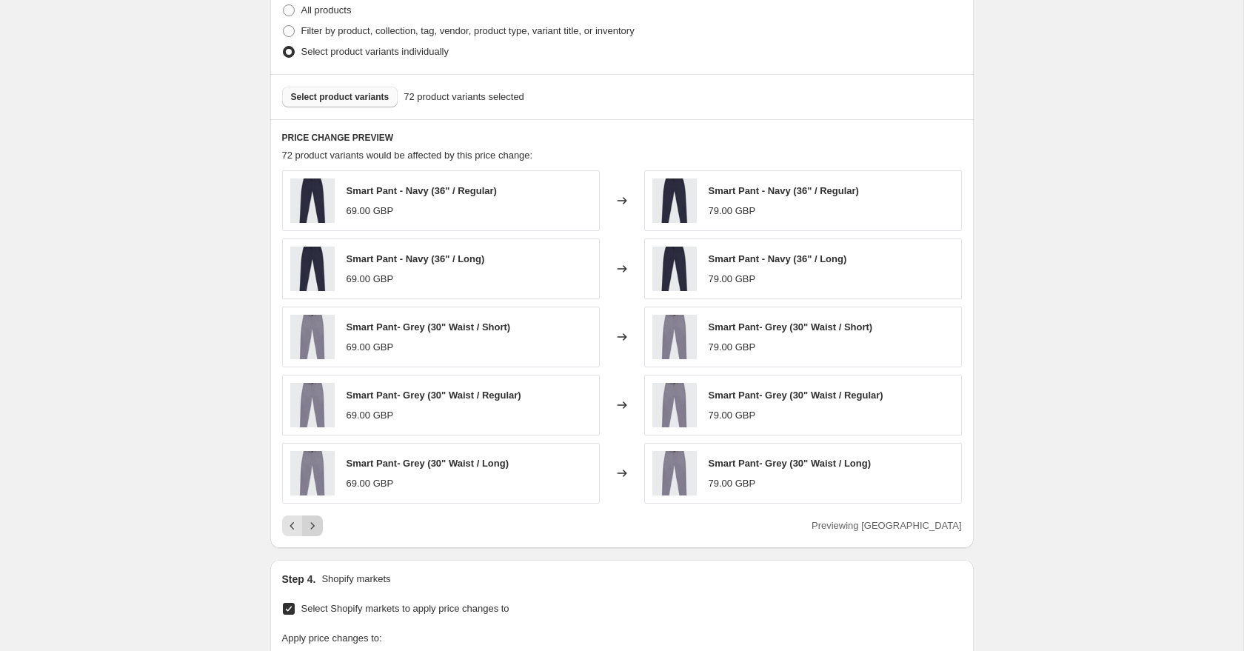
click at [315, 523] on icon "Next" at bounding box center [312, 525] width 15 height 15
click at [315, 528] on icon "Next" at bounding box center [312, 525] width 15 height 15
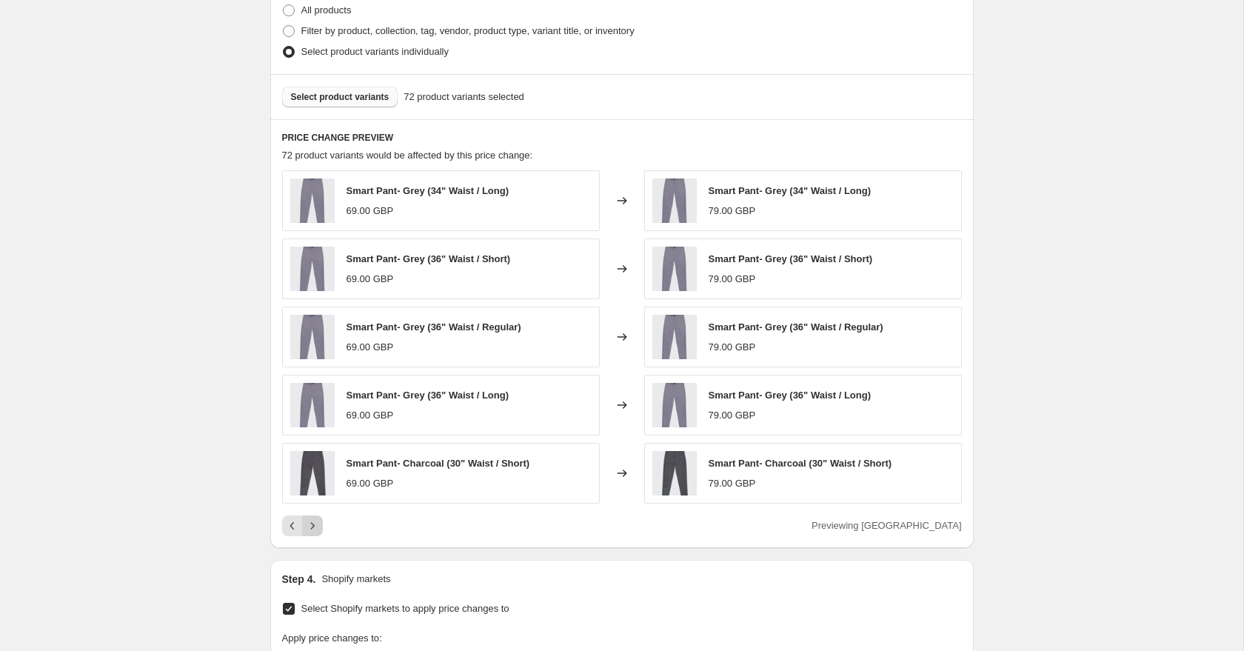
click at [321, 528] on button "Next" at bounding box center [312, 525] width 21 height 21
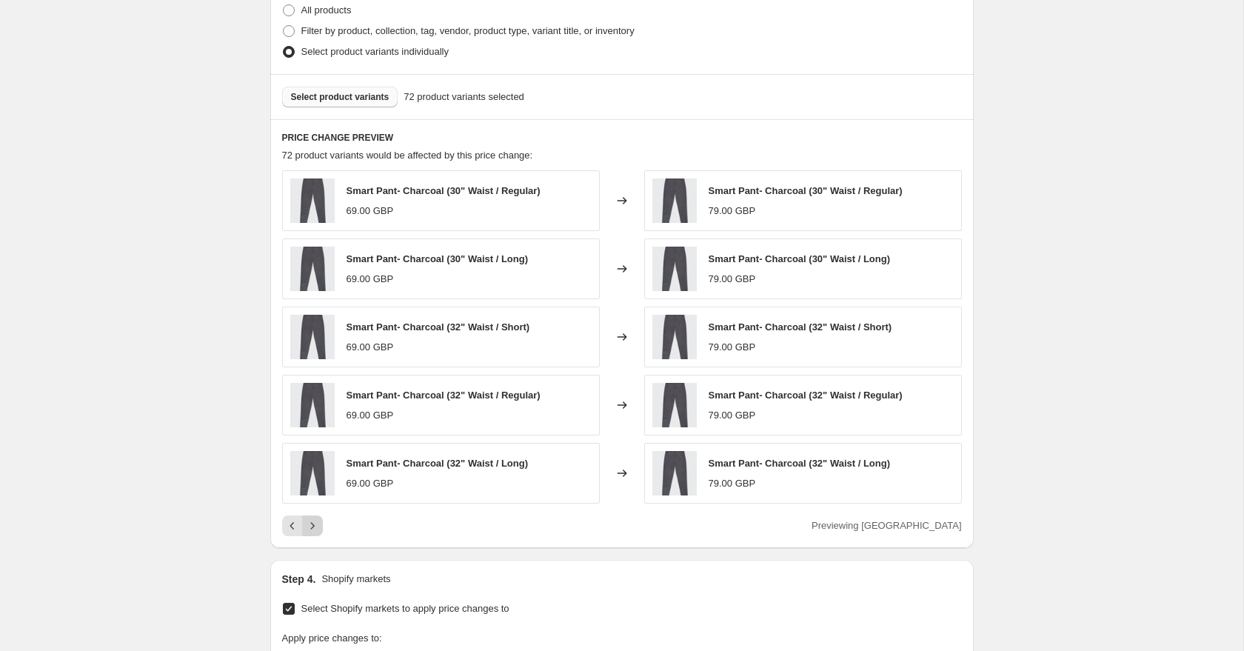
click at [321, 528] on button "Next" at bounding box center [312, 525] width 21 height 21
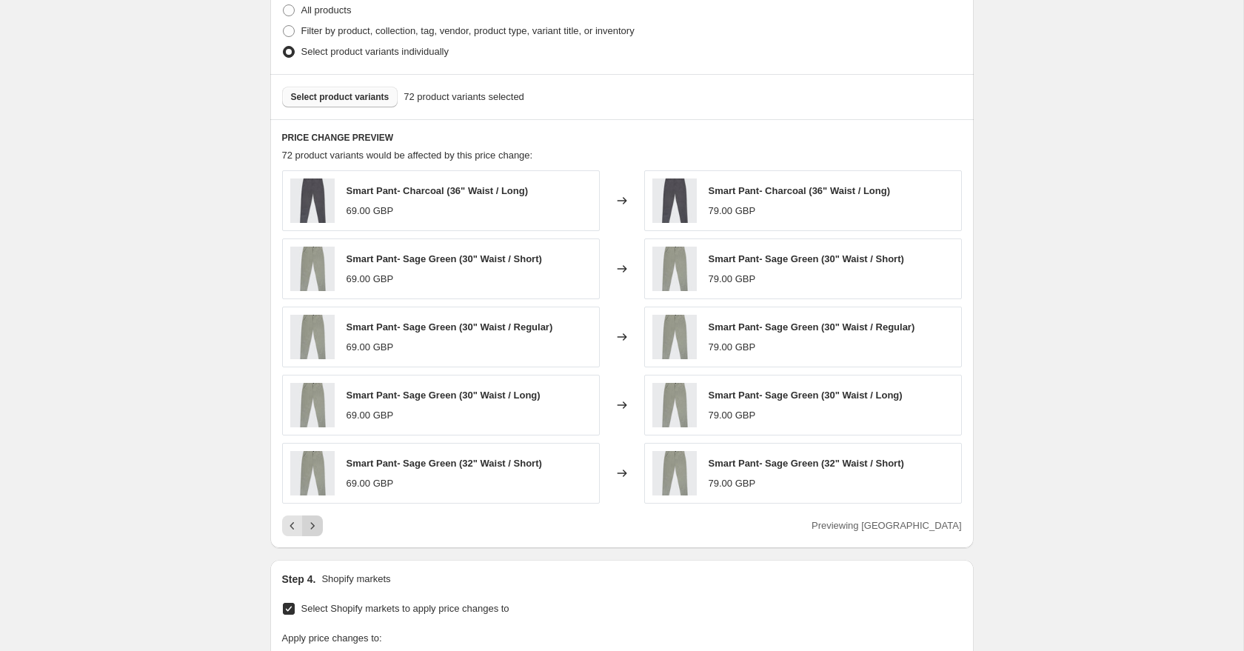
click at [321, 528] on button "Next" at bounding box center [312, 525] width 21 height 21
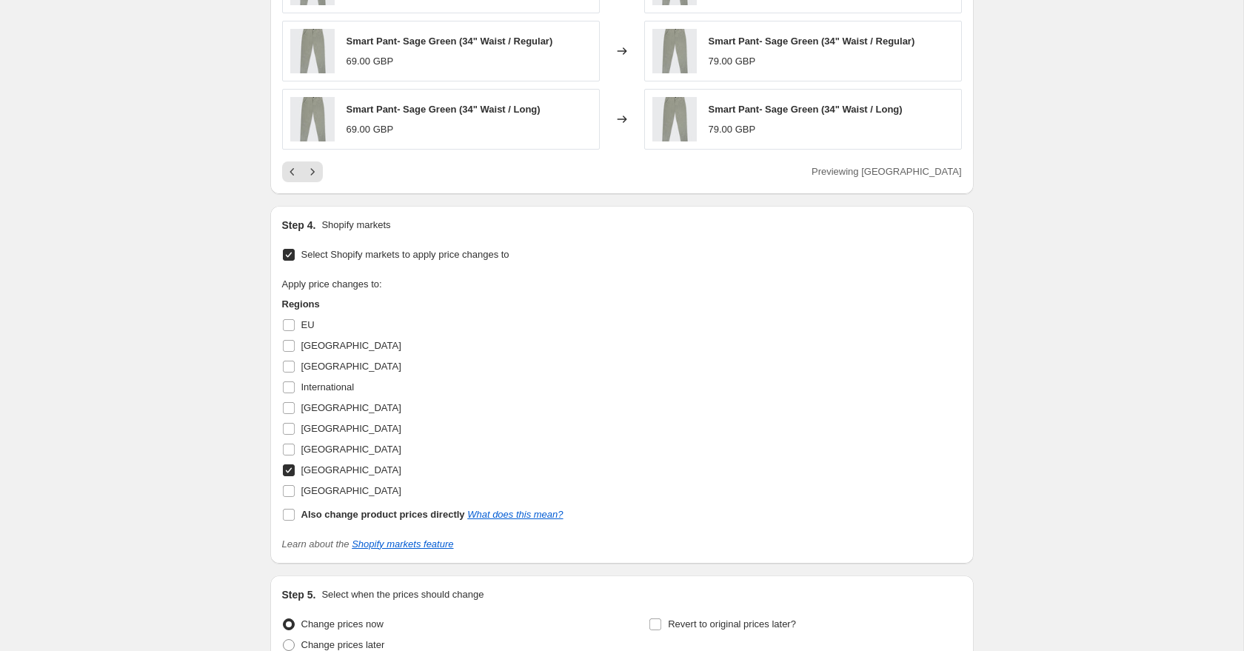
scroll to position [1171, 0]
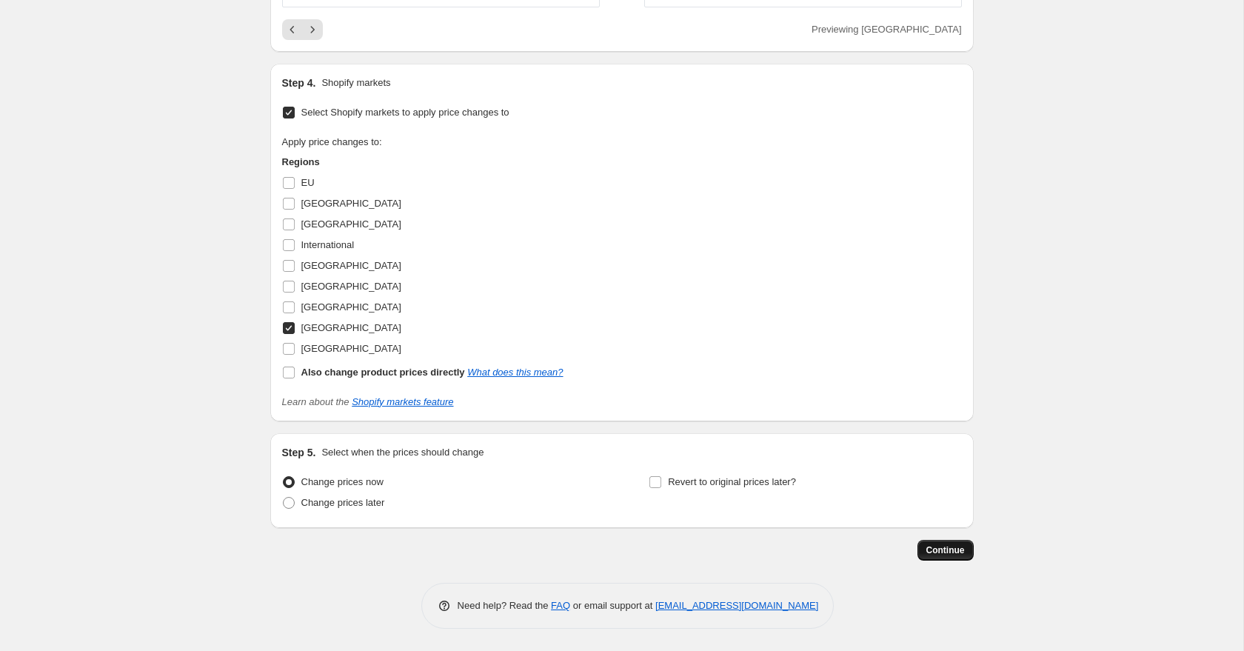
click at [950, 548] on span "Continue" at bounding box center [945, 550] width 38 height 12
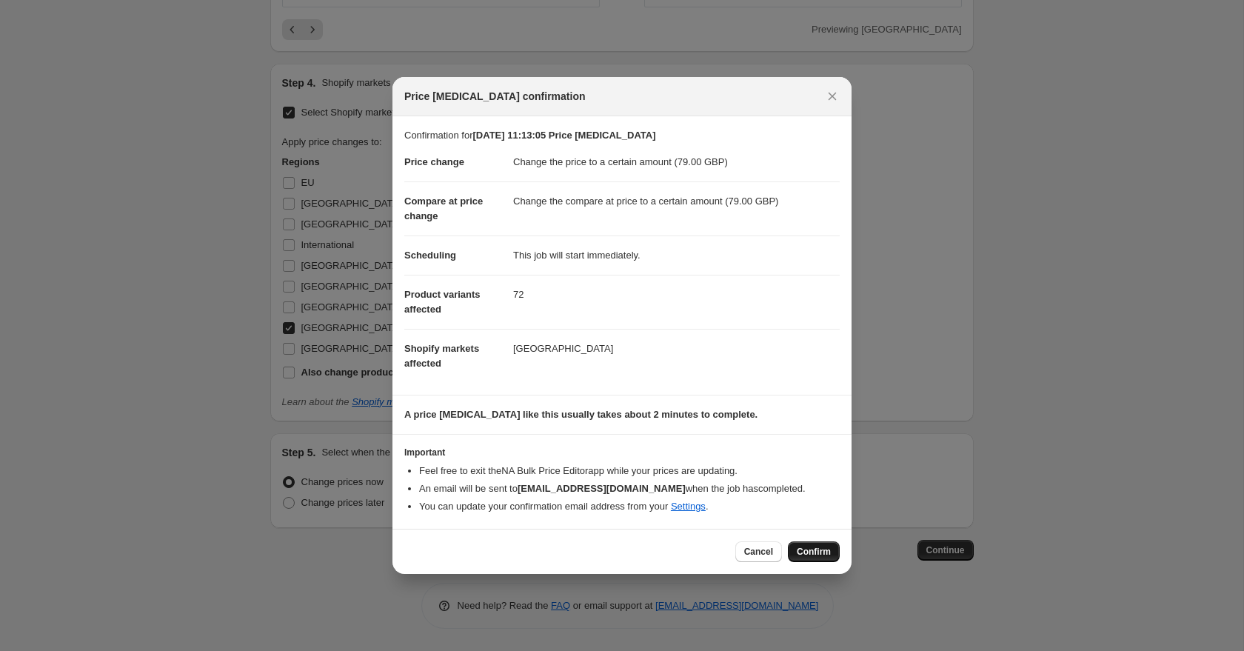
click at [819, 557] on span "Confirm" at bounding box center [813, 552] width 34 height 12
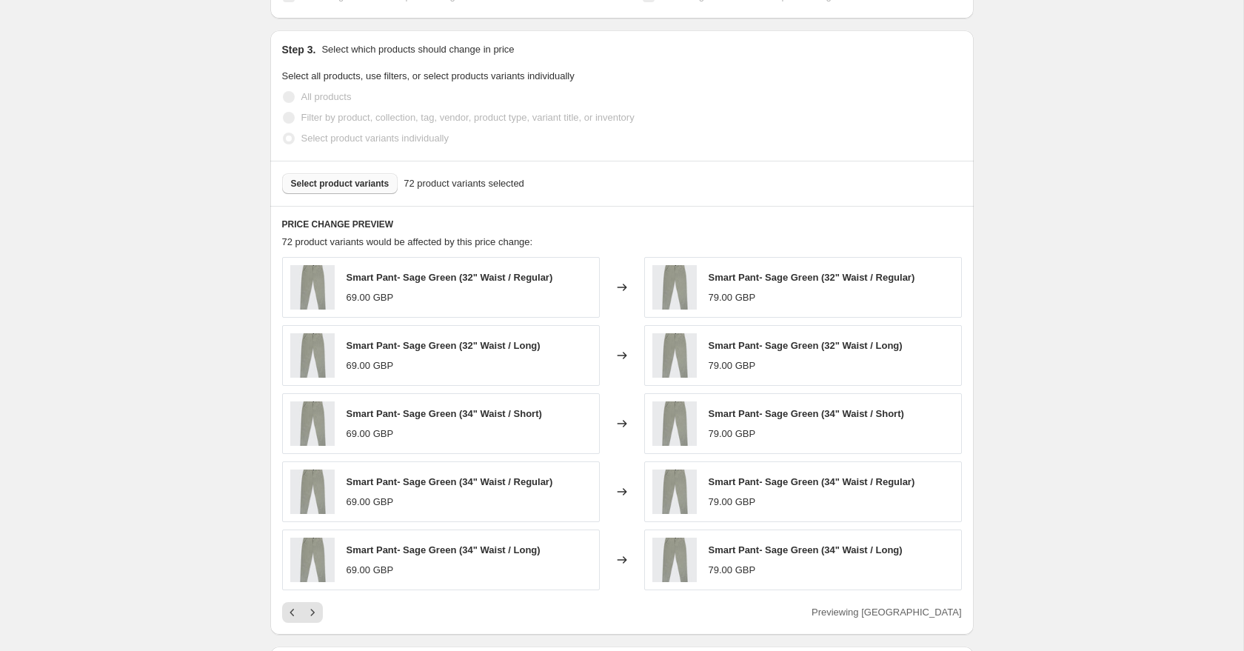
scroll to position [695, 0]
